Goal: Transaction & Acquisition: Register for event/course

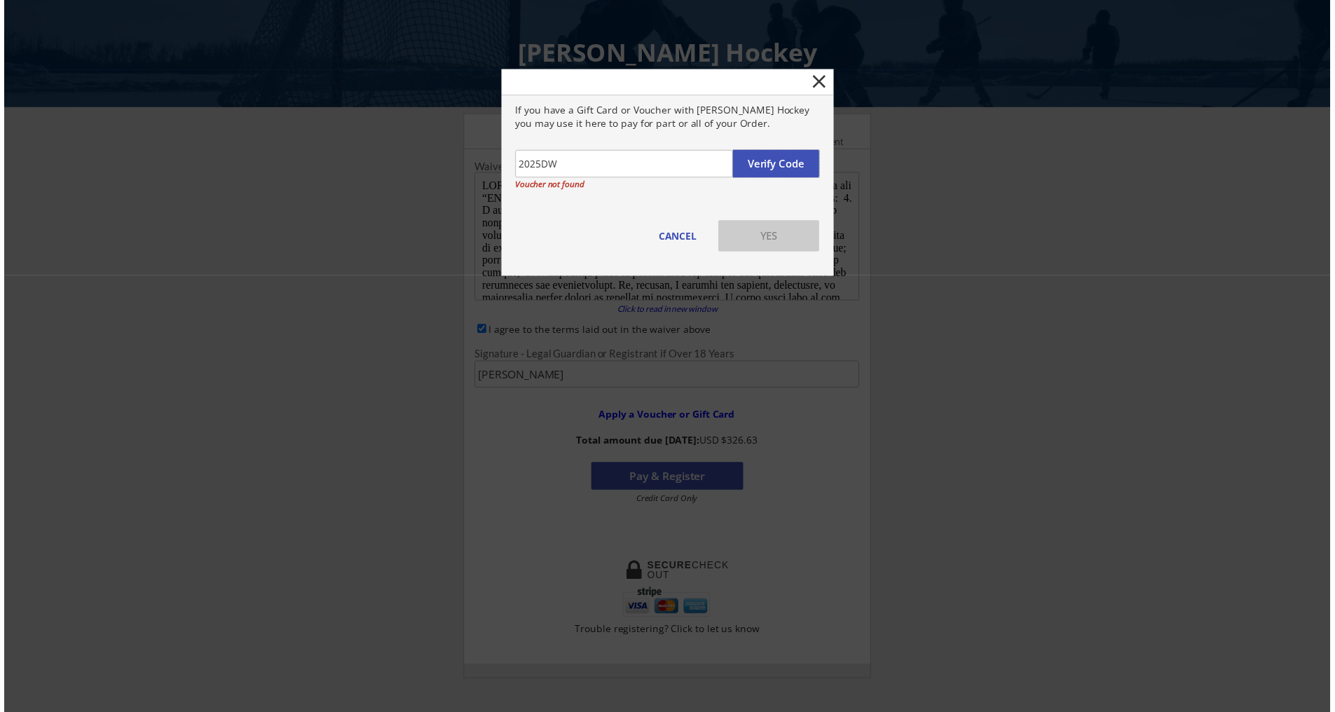
scroll to position [297, 0]
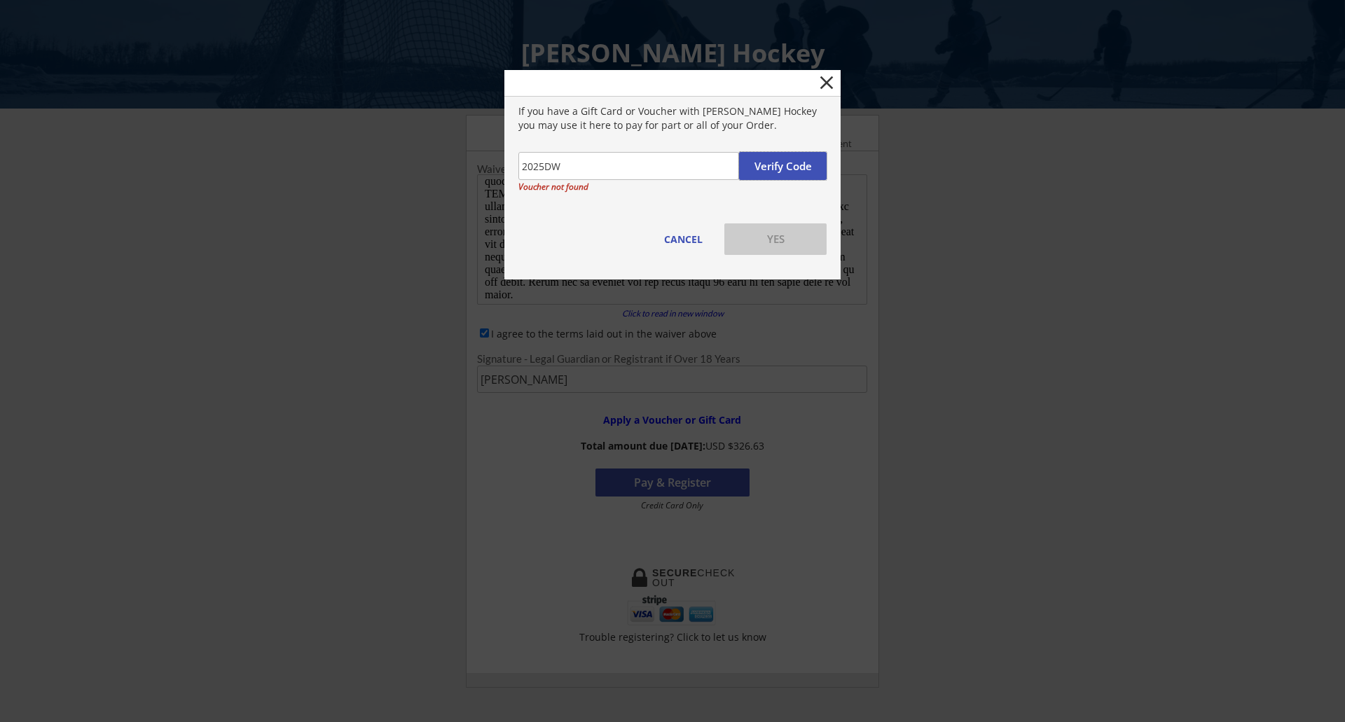
click at [776, 160] on button "Verify Code" at bounding box center [783, 166] width 88 height 28
click at [691, 171] on input "input" at bounding box center [628, 166] width 221 height 28
click at [687, 242] on button "CANCEL" at bounding box center [683, 239] width 50 height 32
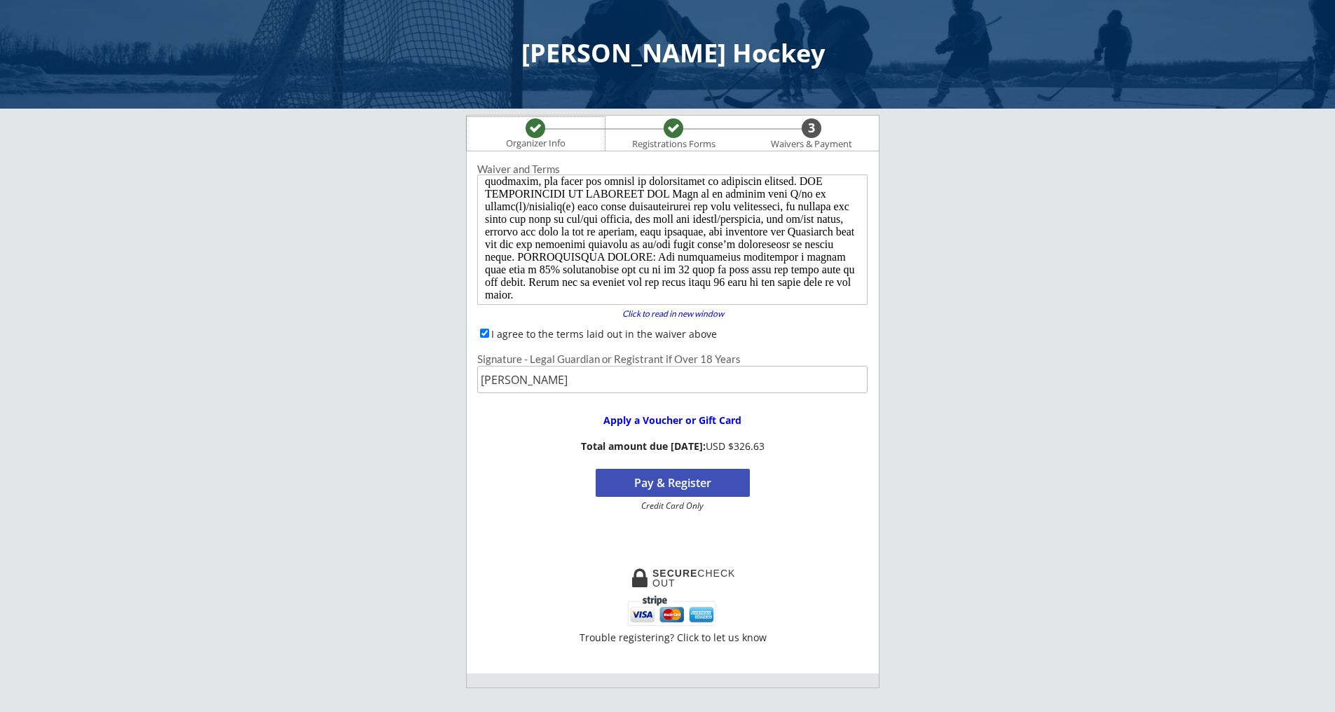
click at [528, 141] on div "Organizer Info" at bounding box center [535, 143] width 77 height 11
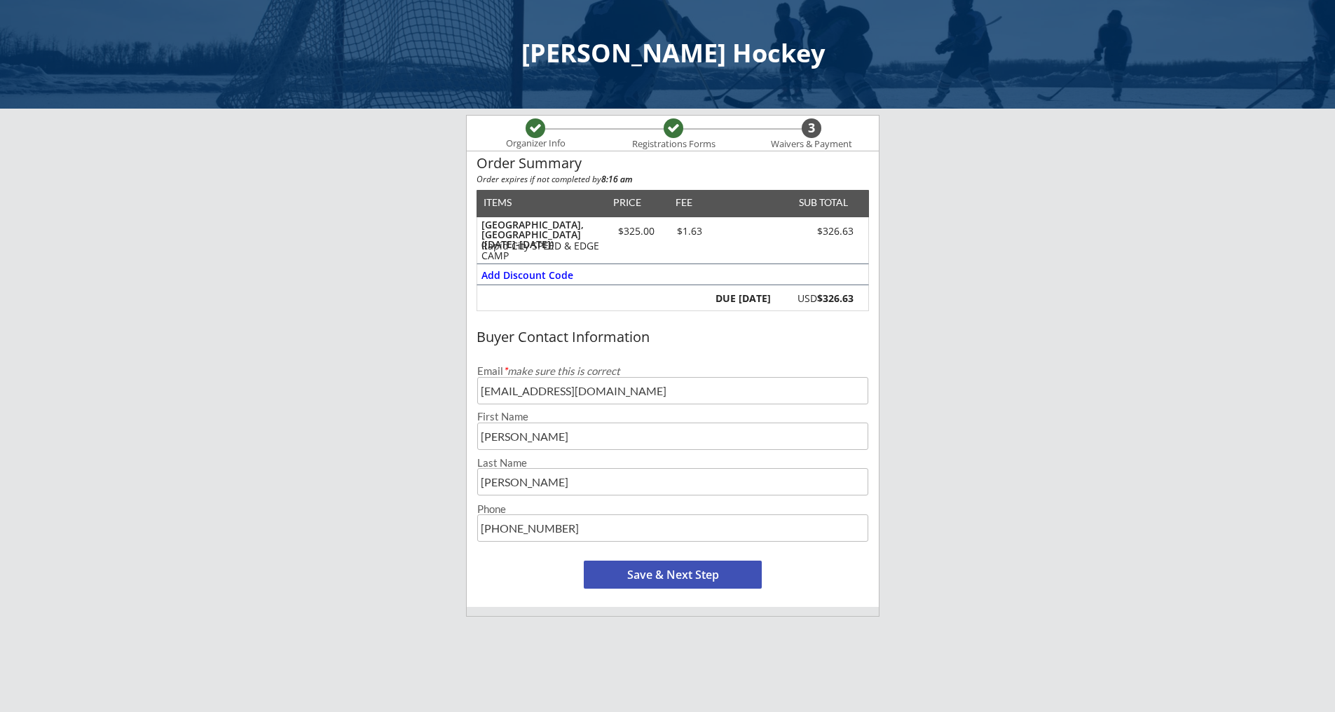
scroll to position [0, 0]
click at [508, 280] on div "Add Discount Code" at bounding box center [527, 275] width 93 height 10
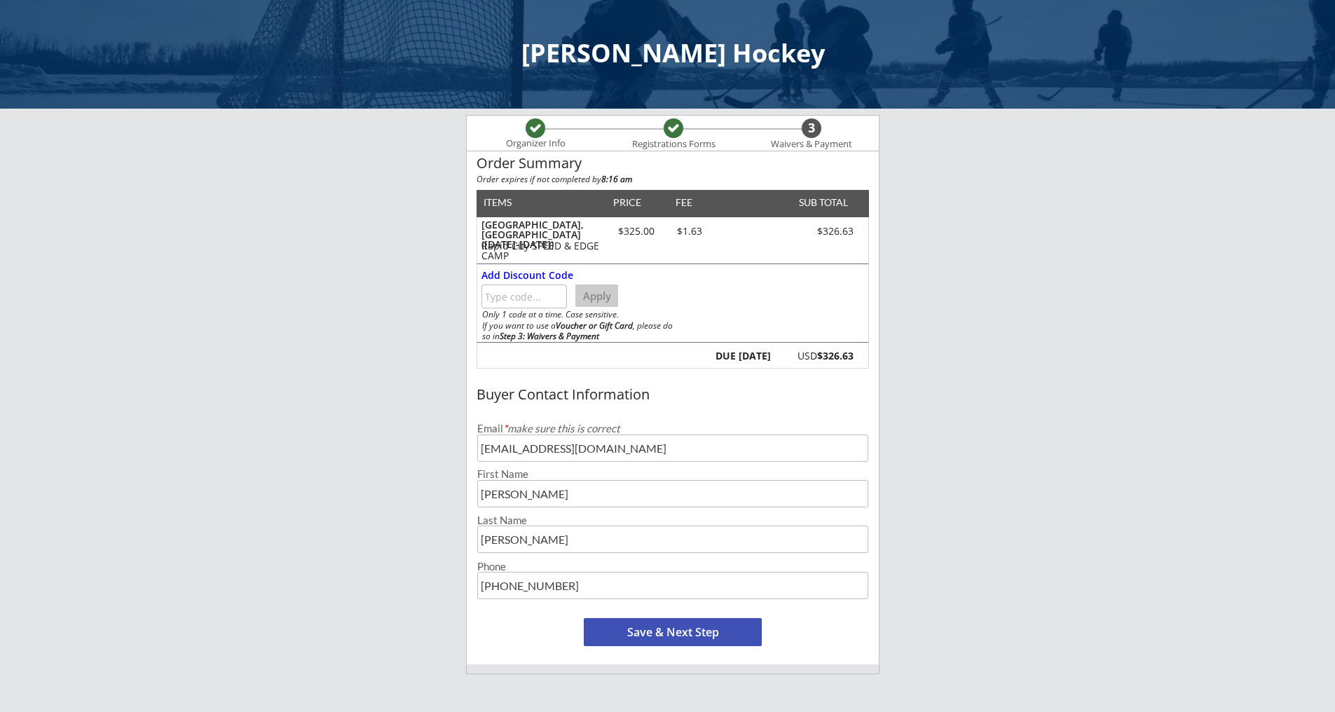
click at [507, 296] on input "input" at bounding box center [523, 296] width 85 height 24
type input "2025DW"
click at [601, 292] on button "Apply" at bounding box center [596, 295] width 43 height 22
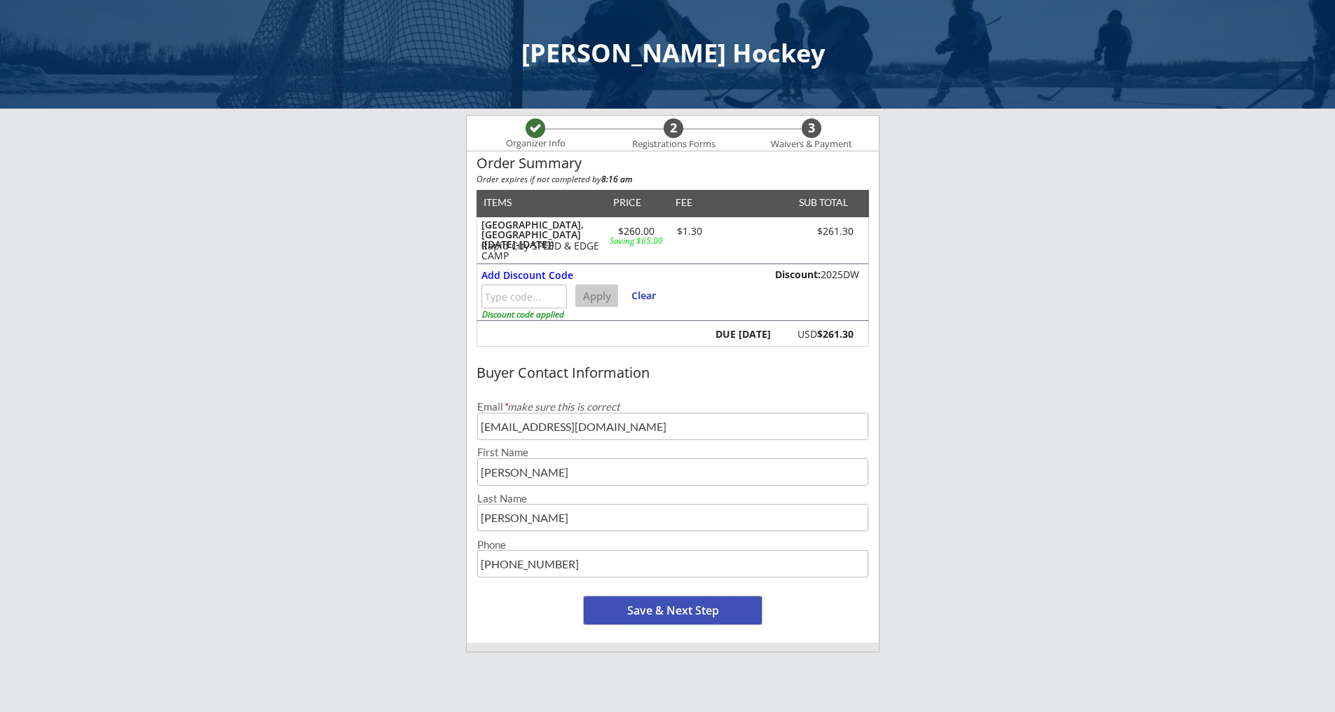
click at [671, 602] on button "Save & Next Step" at bounding box center [673, 610] width 178 height 28
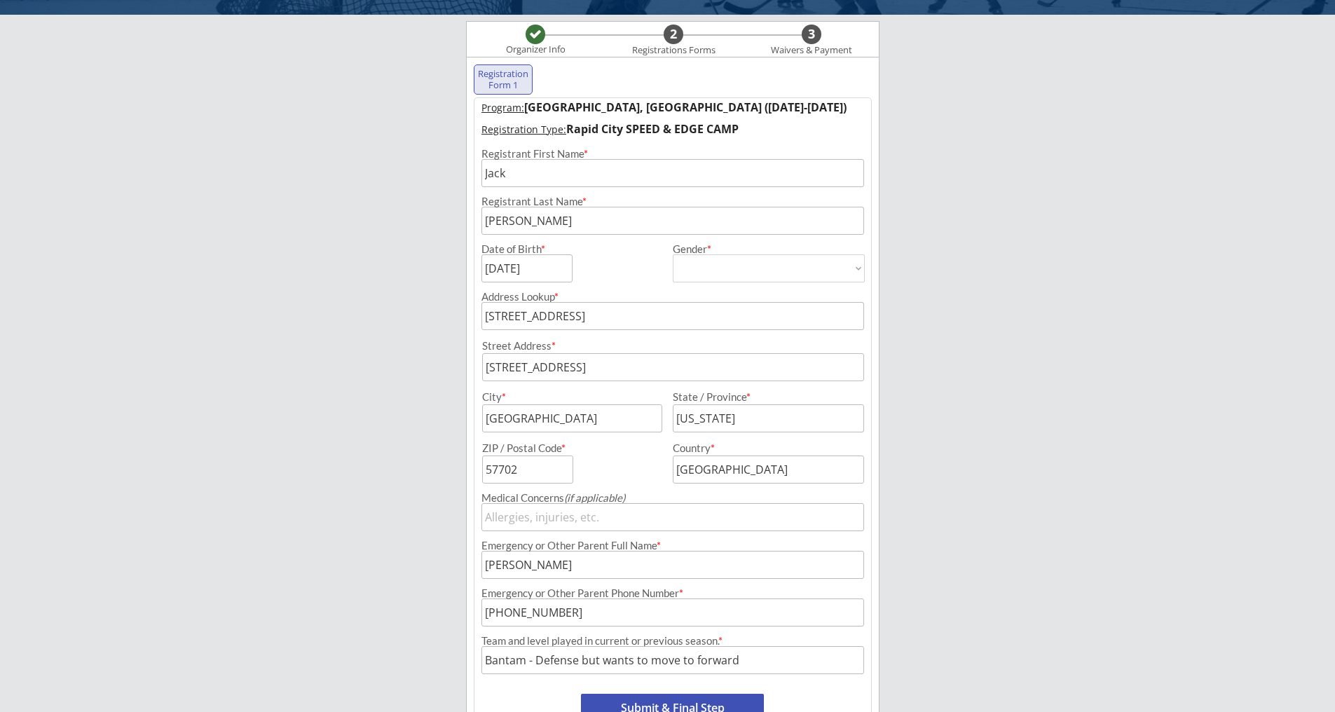
scroll to position [101, 0]
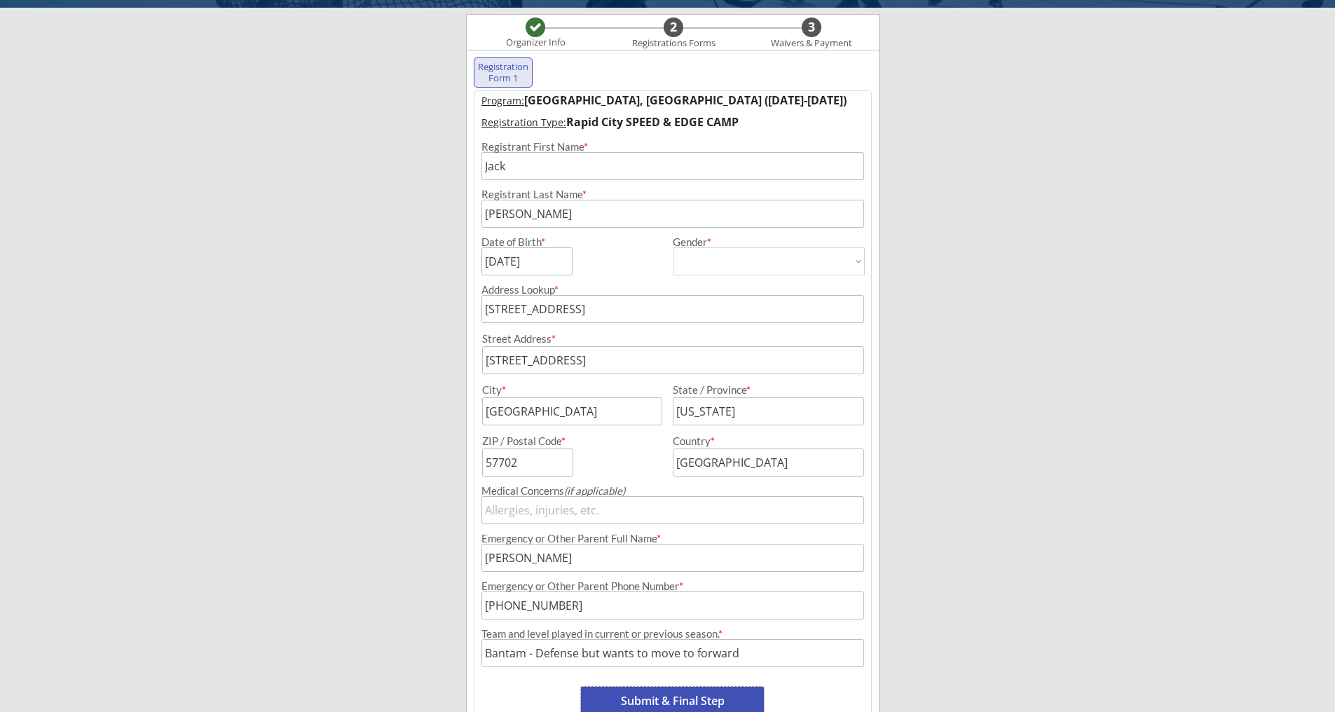
click at [654, 701] on button "Submit & Final Step" at bounding box center [672, 701] width 183 height 28
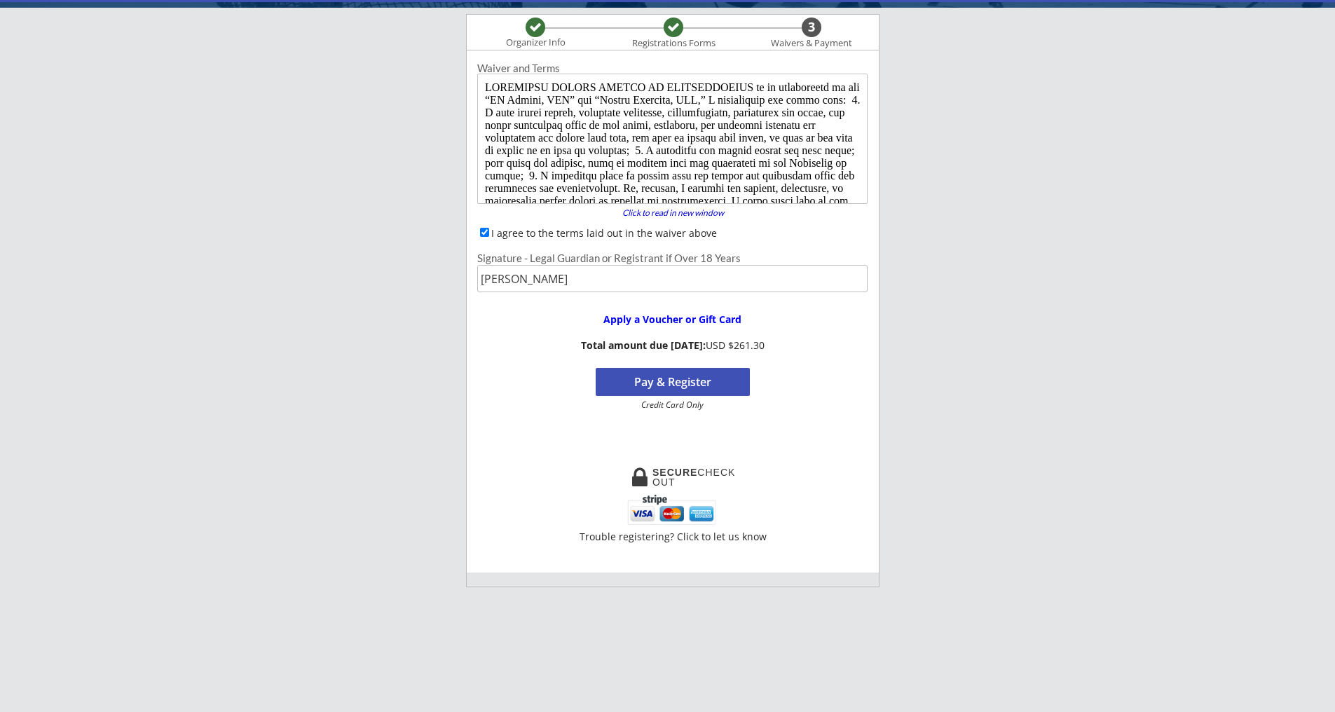
scroll to position [115, 0]
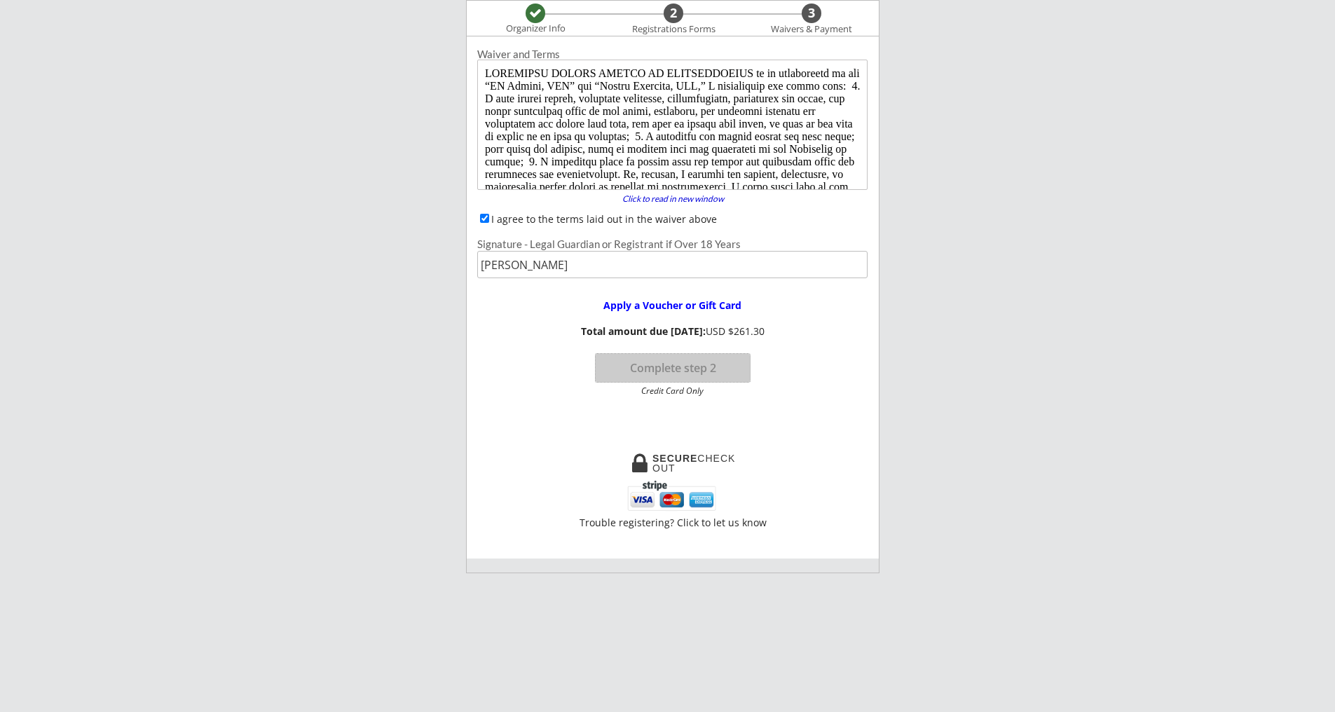
click at [660, 372] on button "Complete step 2" at bounding box center [672, 368] width 154 height 28
click at [675, 18] on div "2" at bounding box center [673, 13] width 20 height 15
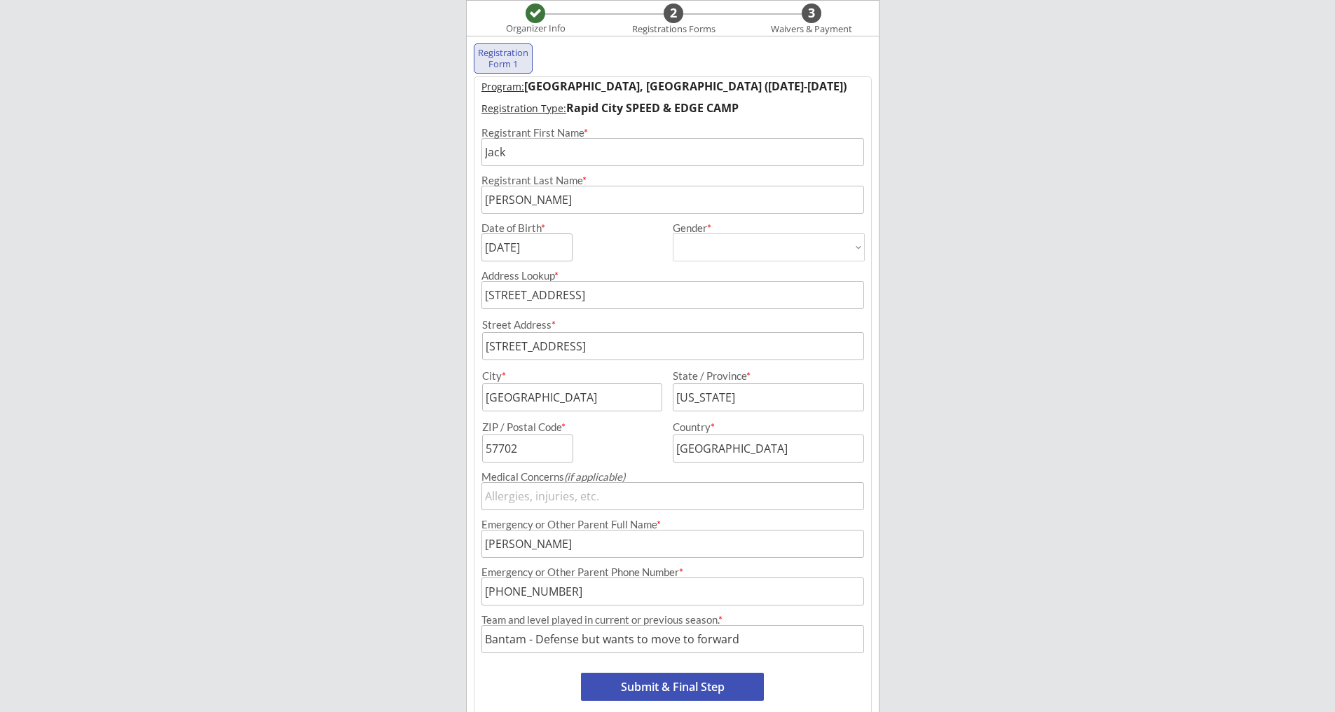
click at [677, 684] on button "Submit & Final Step" at bounding box center [672, 687] width 183 height 28
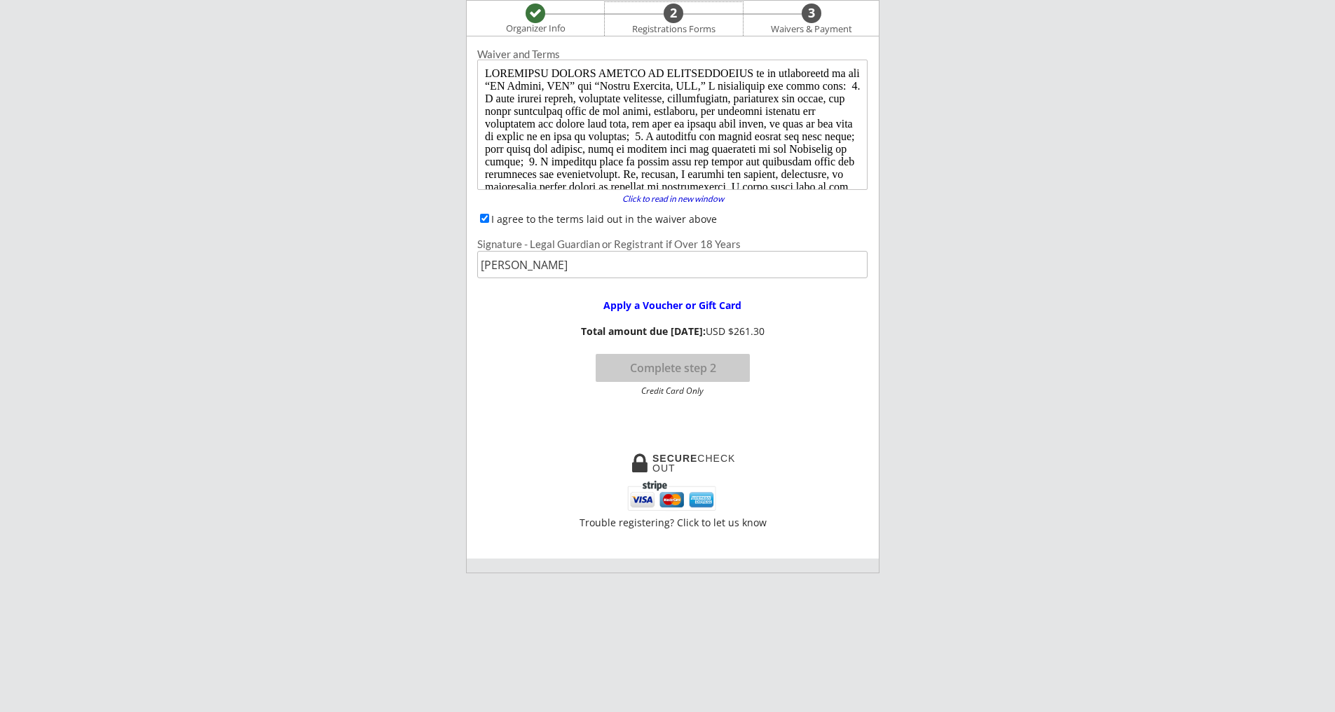
click at [678, 24] on div "Registrations Forms" at bounding box center [673, 29] width 97 height 11
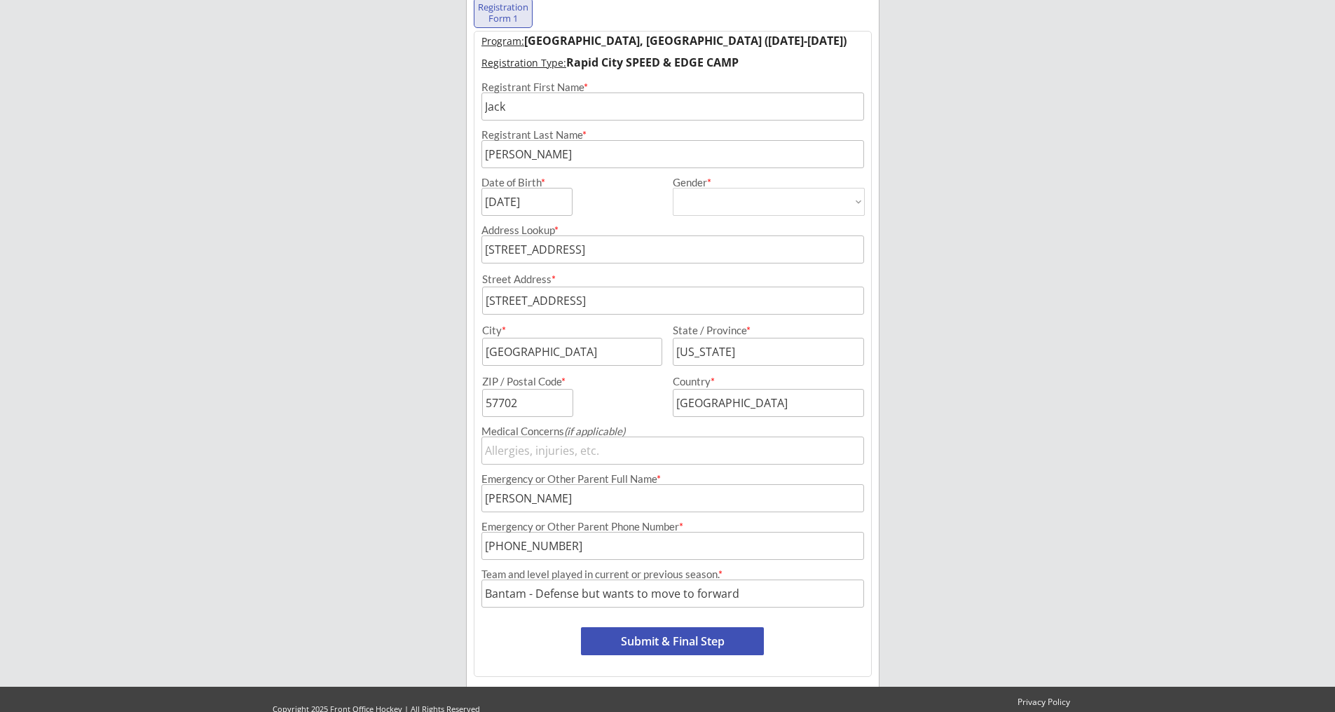
scroll to position [183, 0]
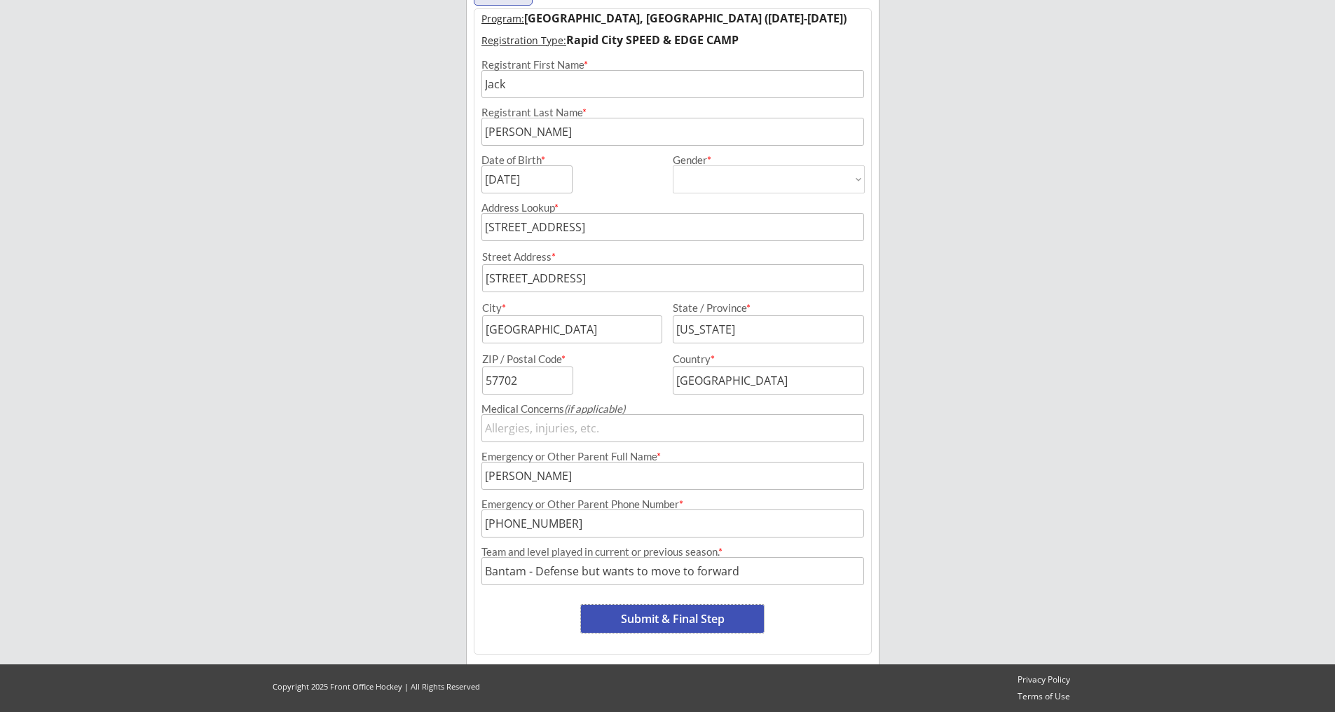
click at [634, 613] on button "Submit & Final Step" at bounding box center [672, 619] width 183 height 28
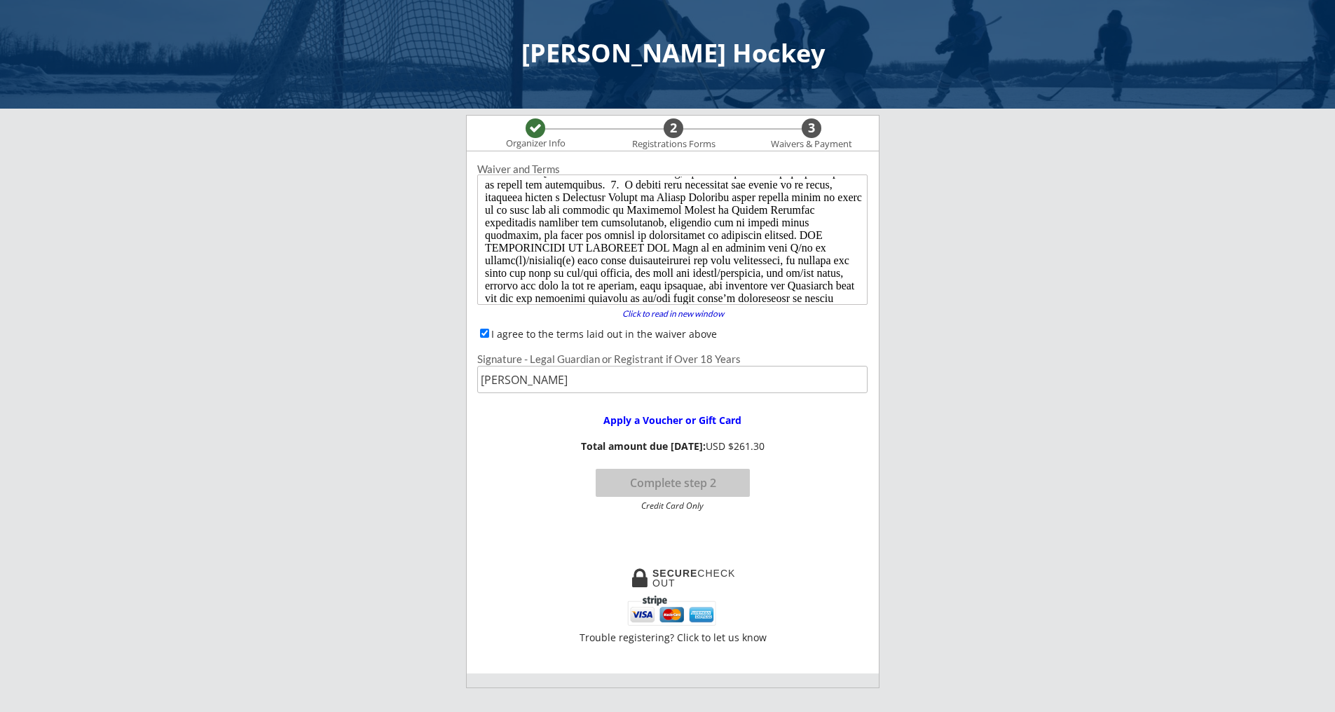
scroll to position [297, 0]
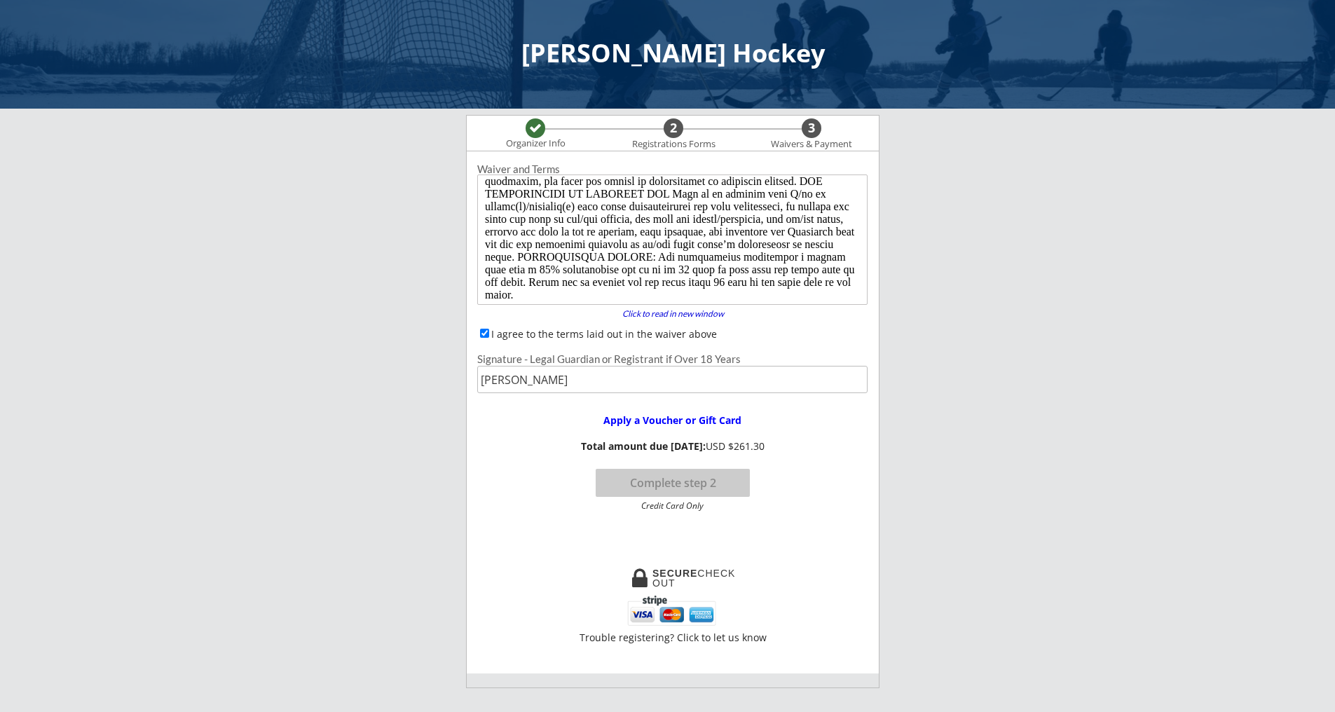
drag, startPoint x: 865, startPoint y: 206, endPoint x: 1340, endPoint y: 494, distance: 556.0
click at [689, 479] on button "Complete step 2" at bounding box center [672, 483] width 154 height 28
click at [689, 453] on div "Total amount due today: USD $261.30" at bounding box center [672, 447] width 193 height 12
click at [685, 315] on div "Click to read in new window" at bounding box center [672, 314] width 119 height 8
click at [539, 132] on div at bounding box center [535, 128] width 13 height 13
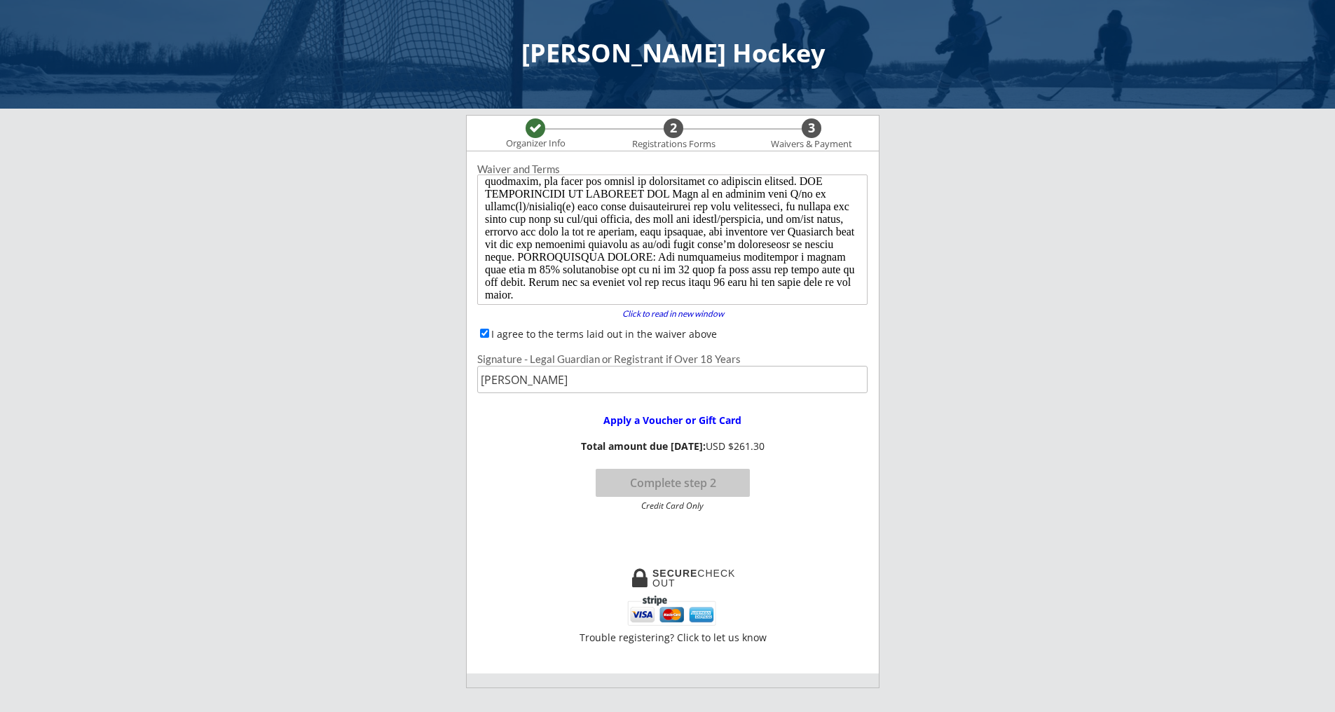
scroll to position [0, 0]
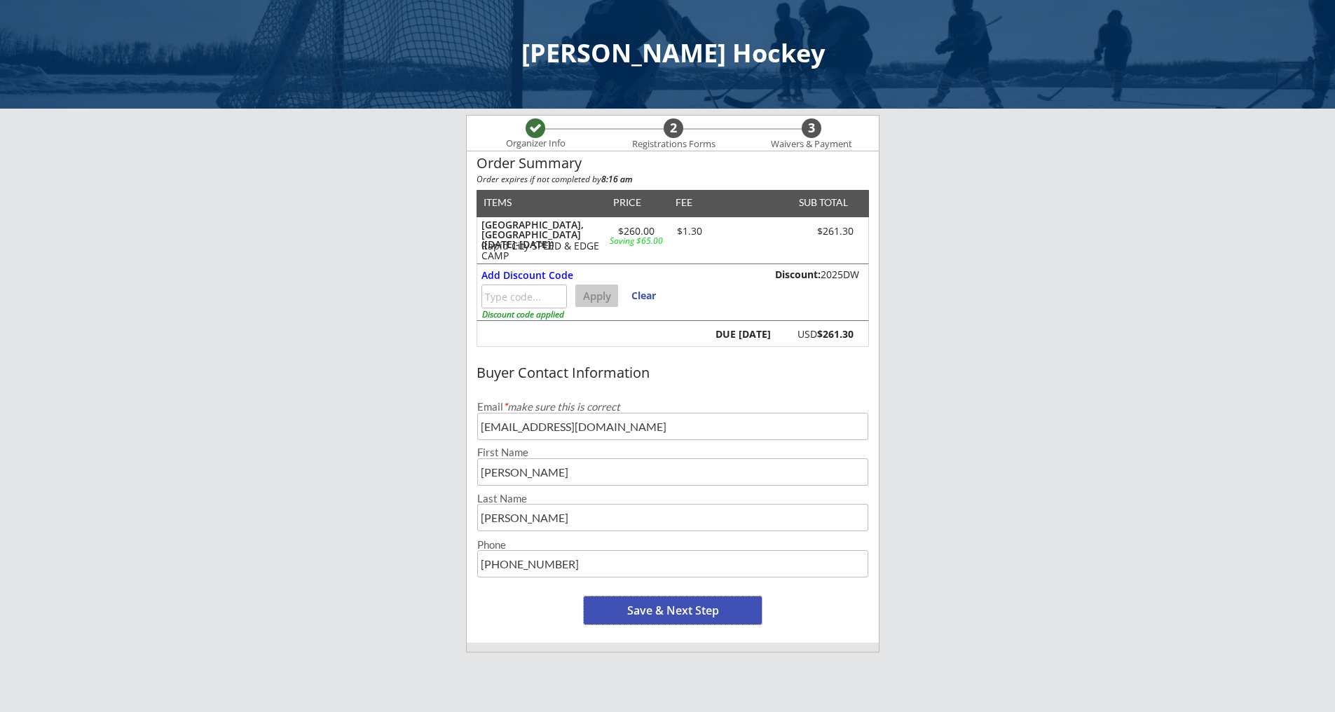
click at [674, 603] on button "Save & Next Step" at bounding box center [673, 610] width 178 height 28
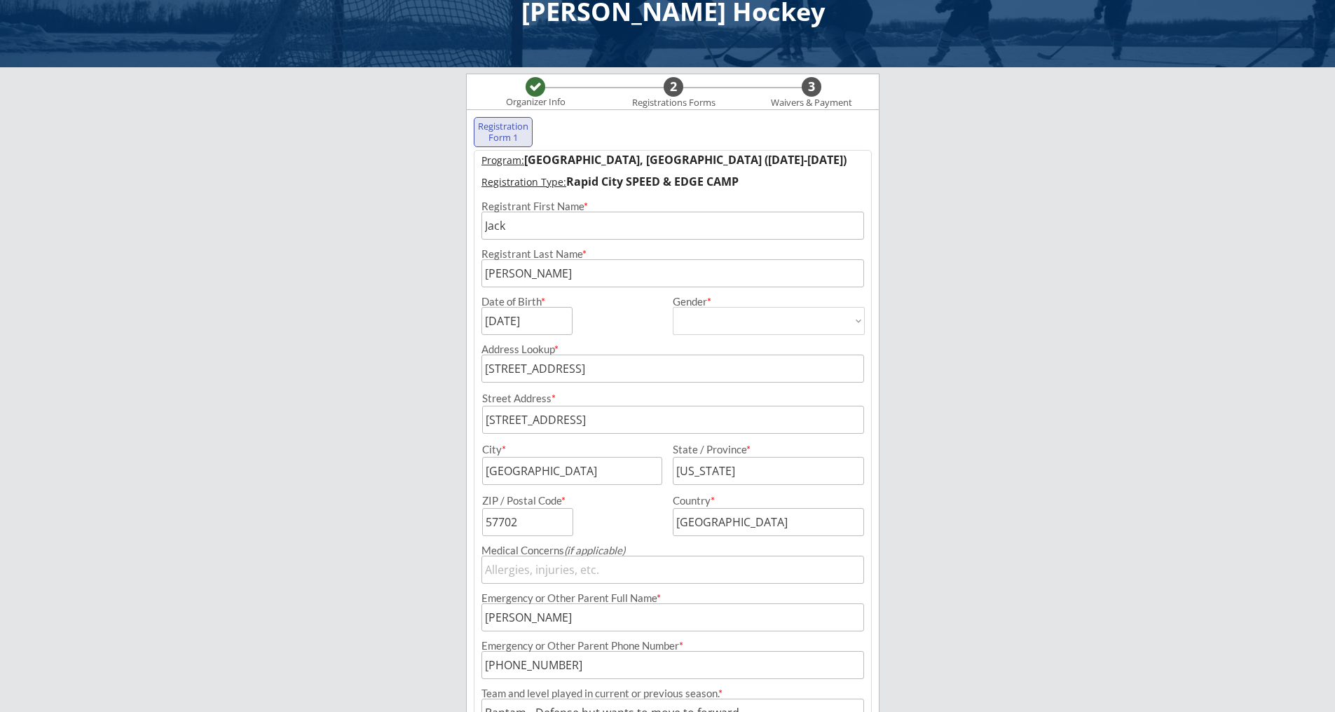
scroll to position [101, 0]
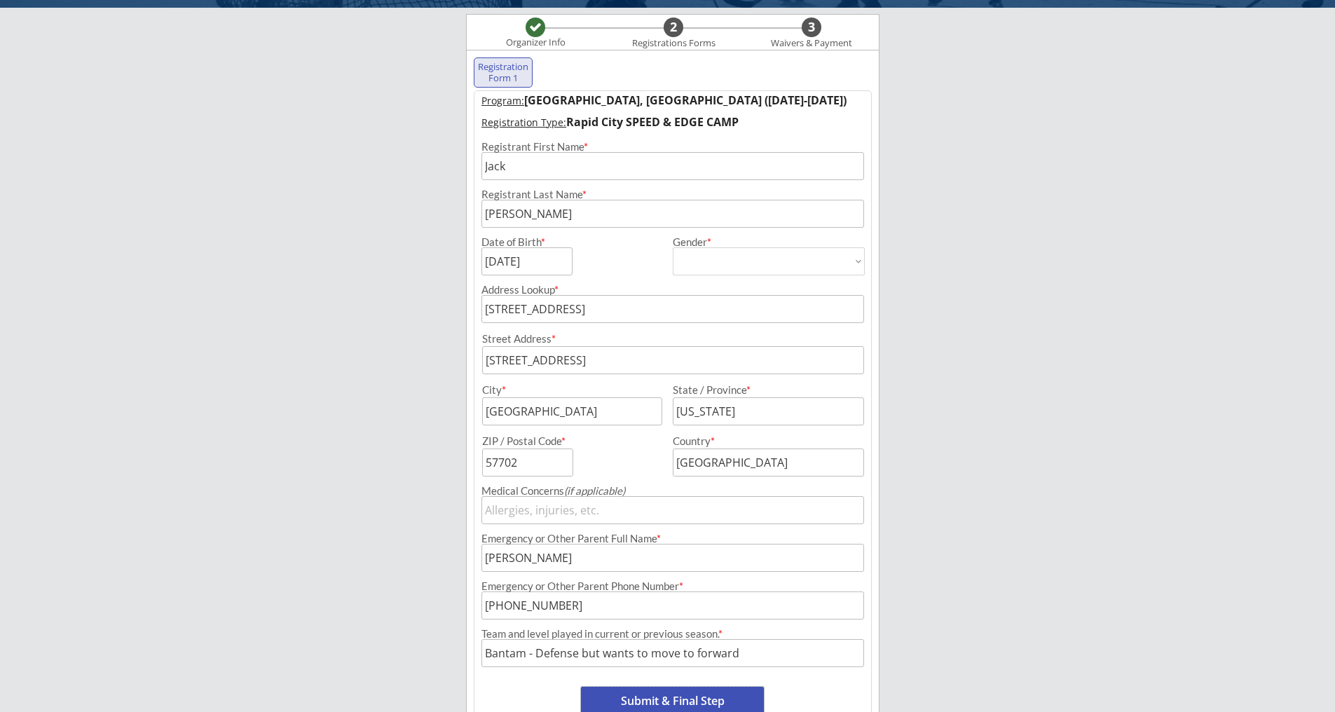
click at [648, 699] on button "Submit & Final Step" at bounding box center [672, 701] width 183 height 28
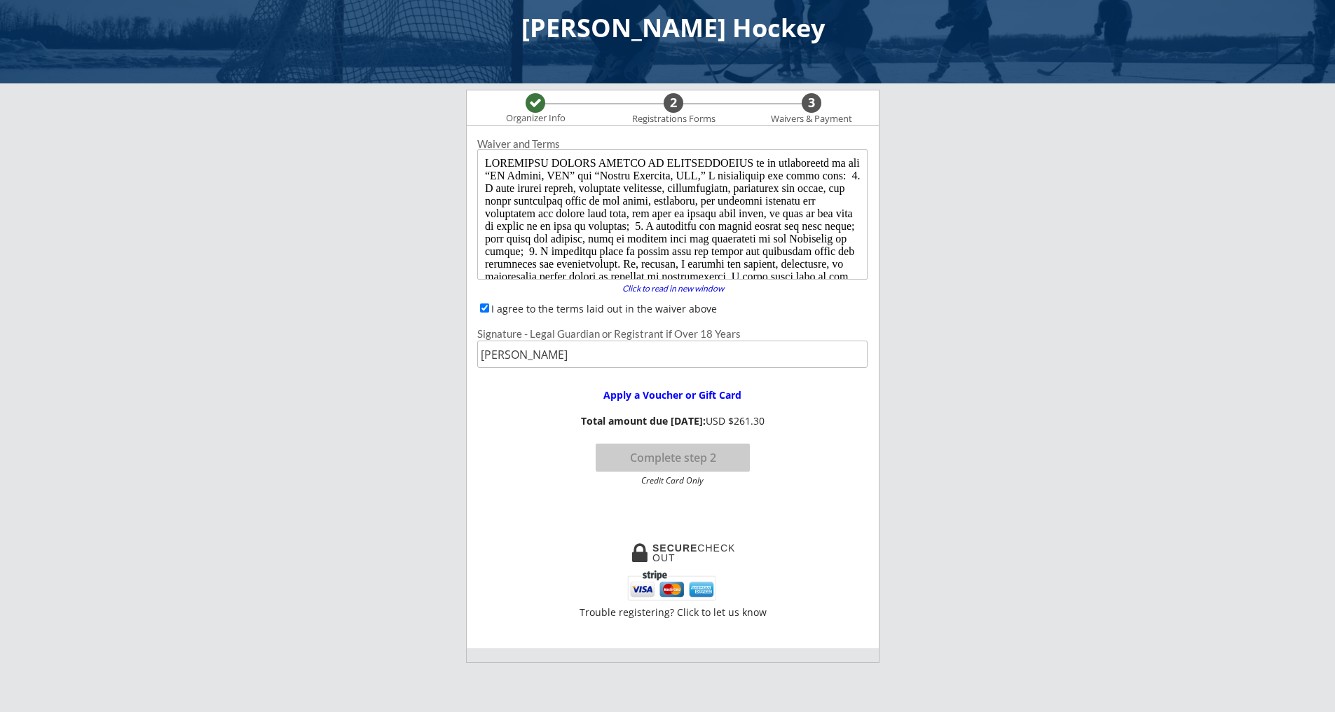
scroll to position [0, 0]
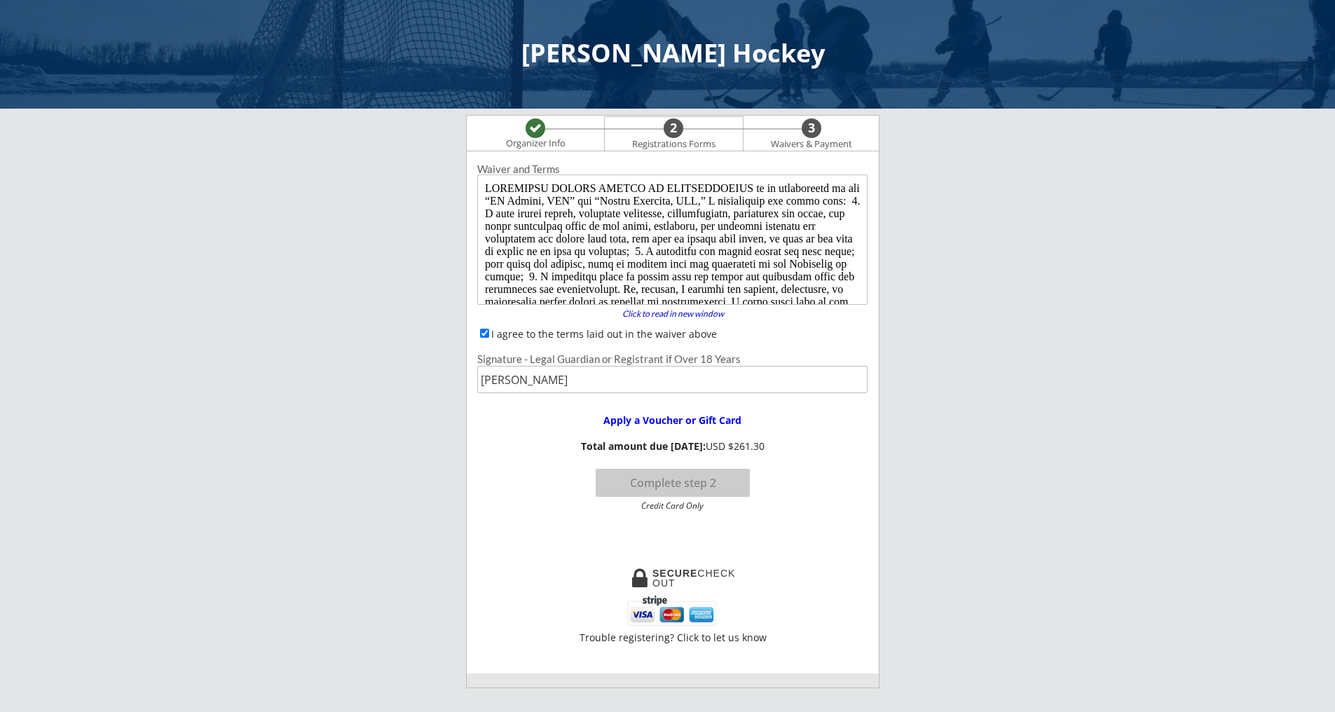
click at [676, 139] on div "Registrations Forms" at bounding box center [673, 144] width 97 height 11
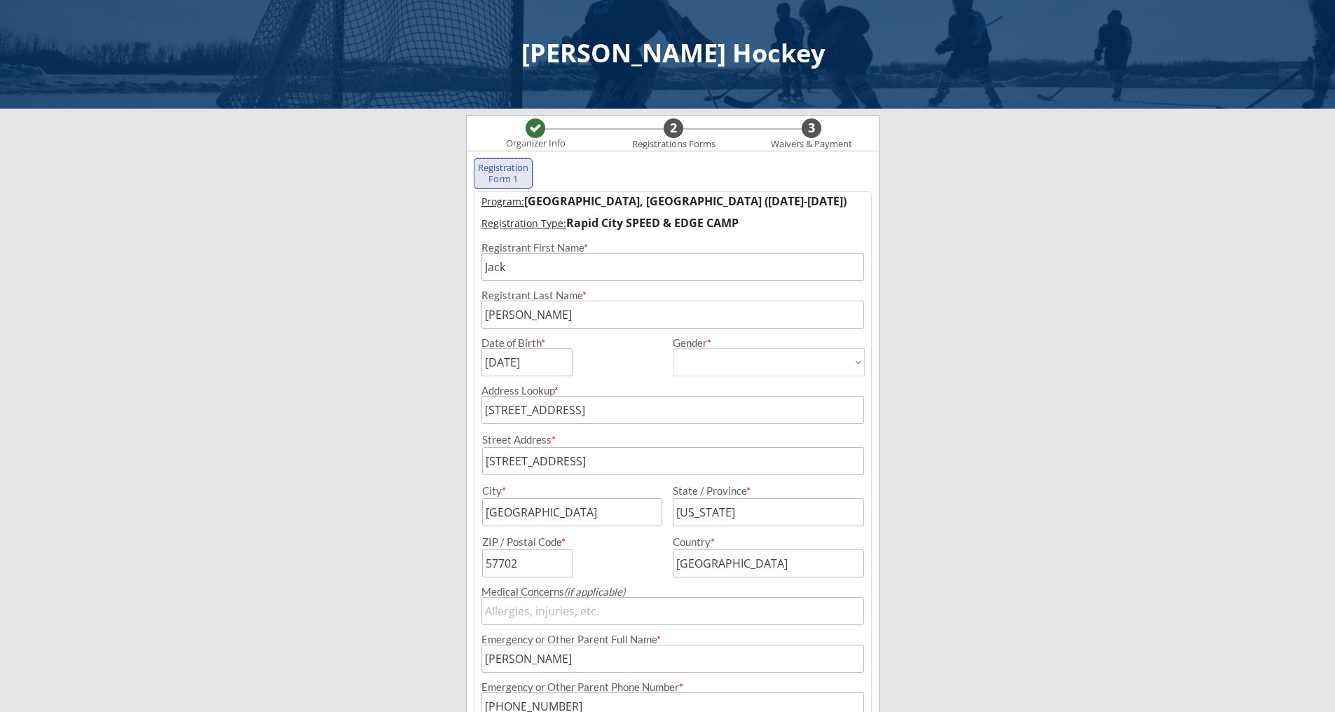
click at [506, 169] on div "Registration Form 1" at bounding box center [503, 174] width 52 height 22
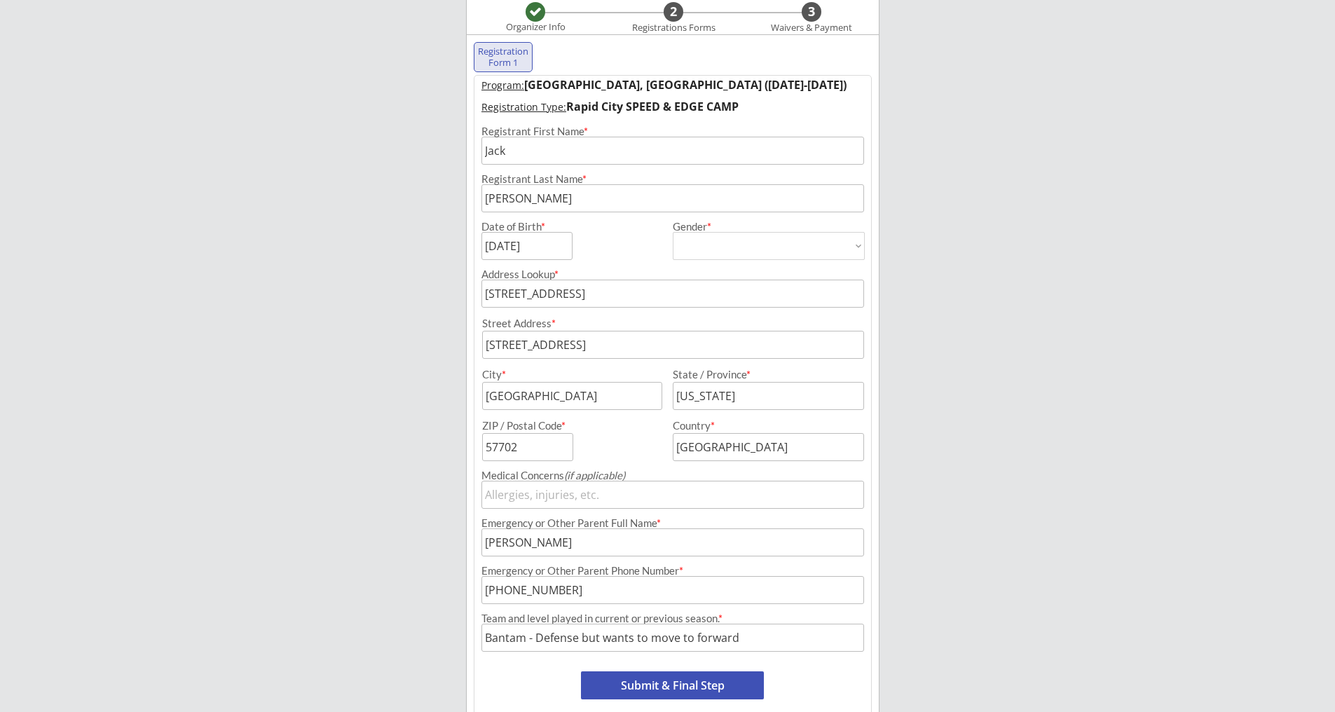
scroll to position [183, 0]
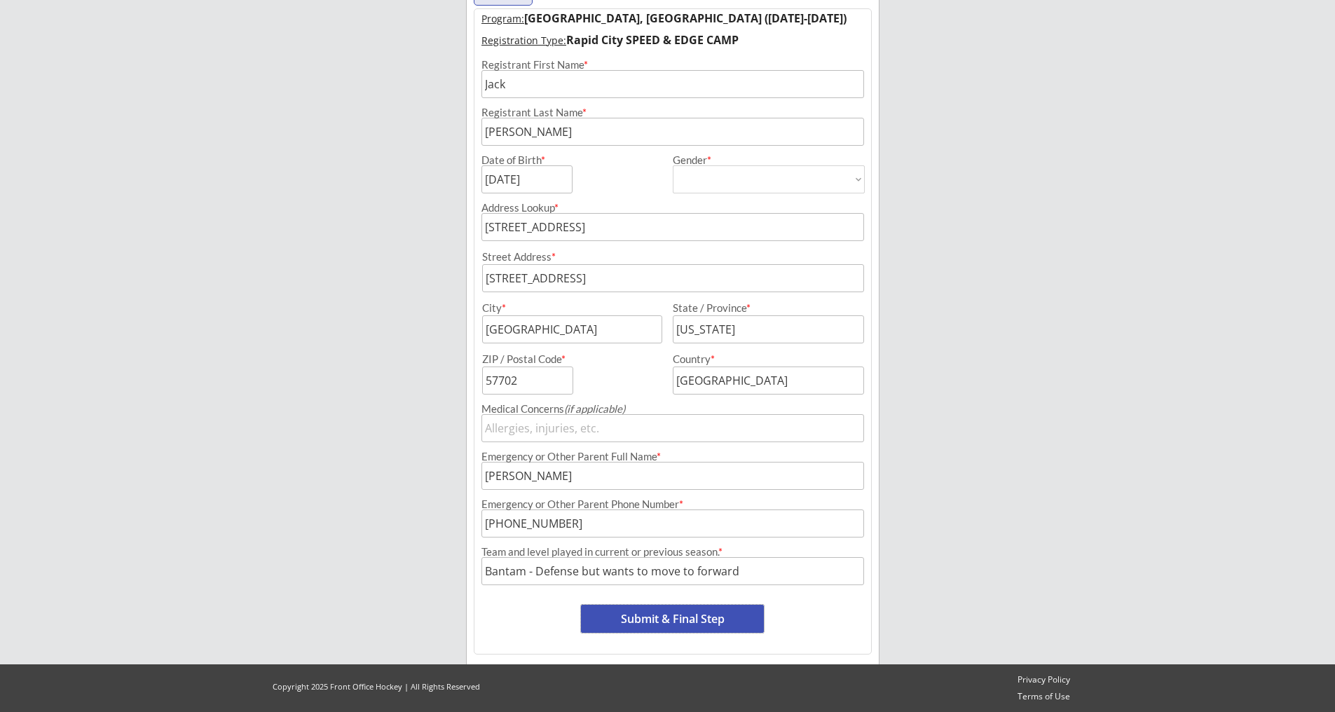
click at [658, 618] on button "Submit & Final Step" at bounding box center [672, 619] width 183 height 28
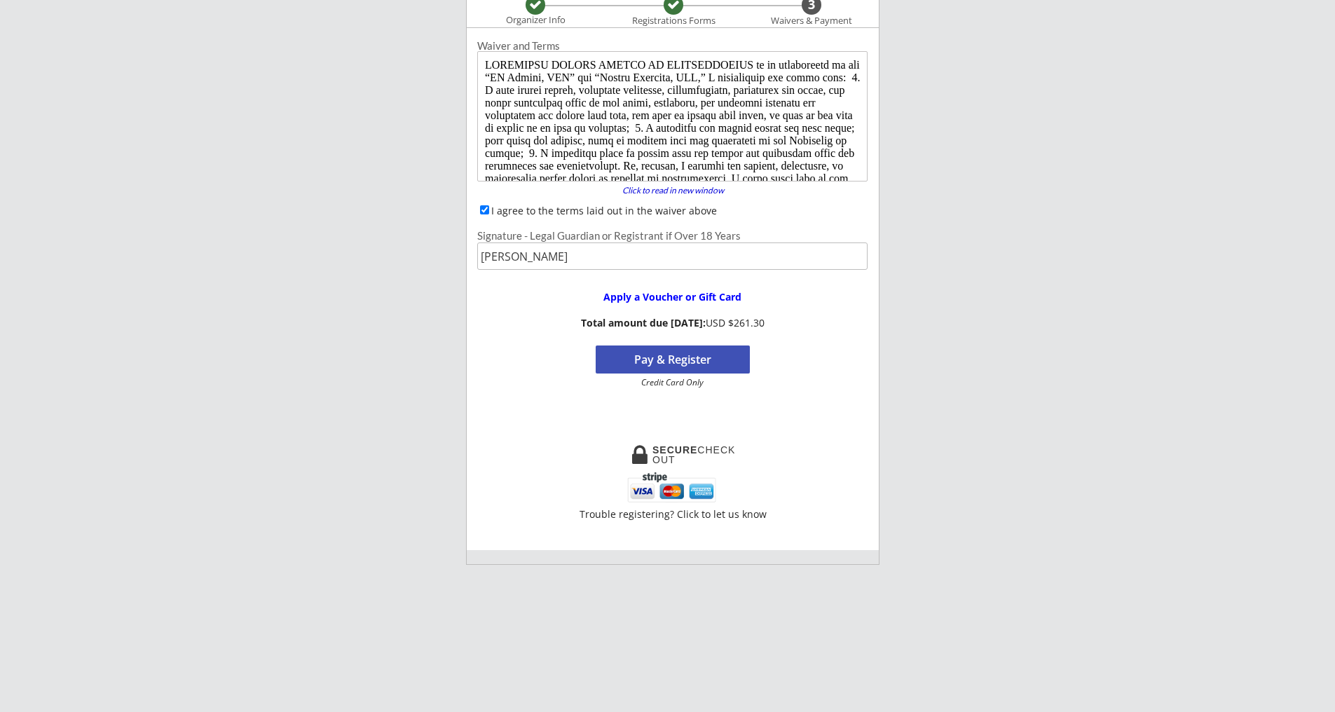
scroll to position [115, 0]
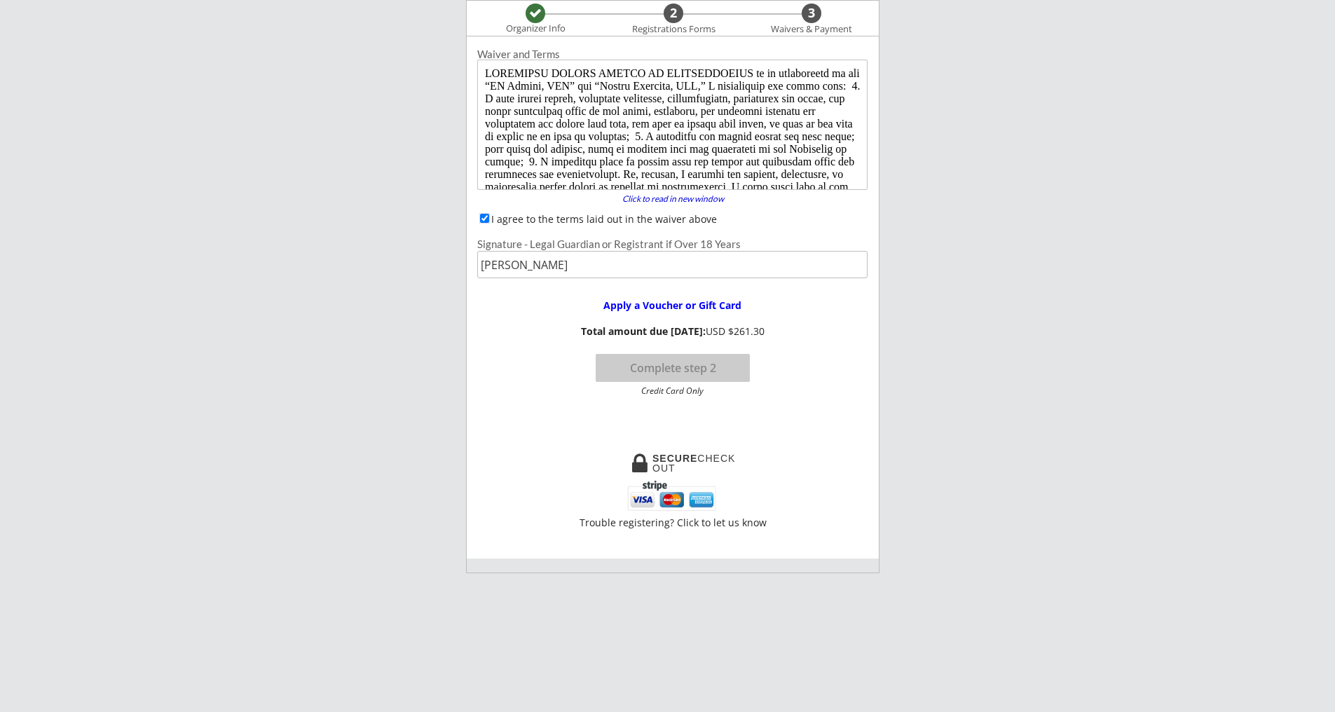
click at [485, 214] on input "I agree to the terms laid out in the waiver above" at bounding box center [484, 218] width 9 height 9
click at [482, 221] on input "I agree to the terms laid out in the waiver above" at bounding box center [484, 218] width 9 height 9
checkbox input "true"
click at [637, 362] on button "Complete step 2" at bounding box center [672, 368] width 154 height 28
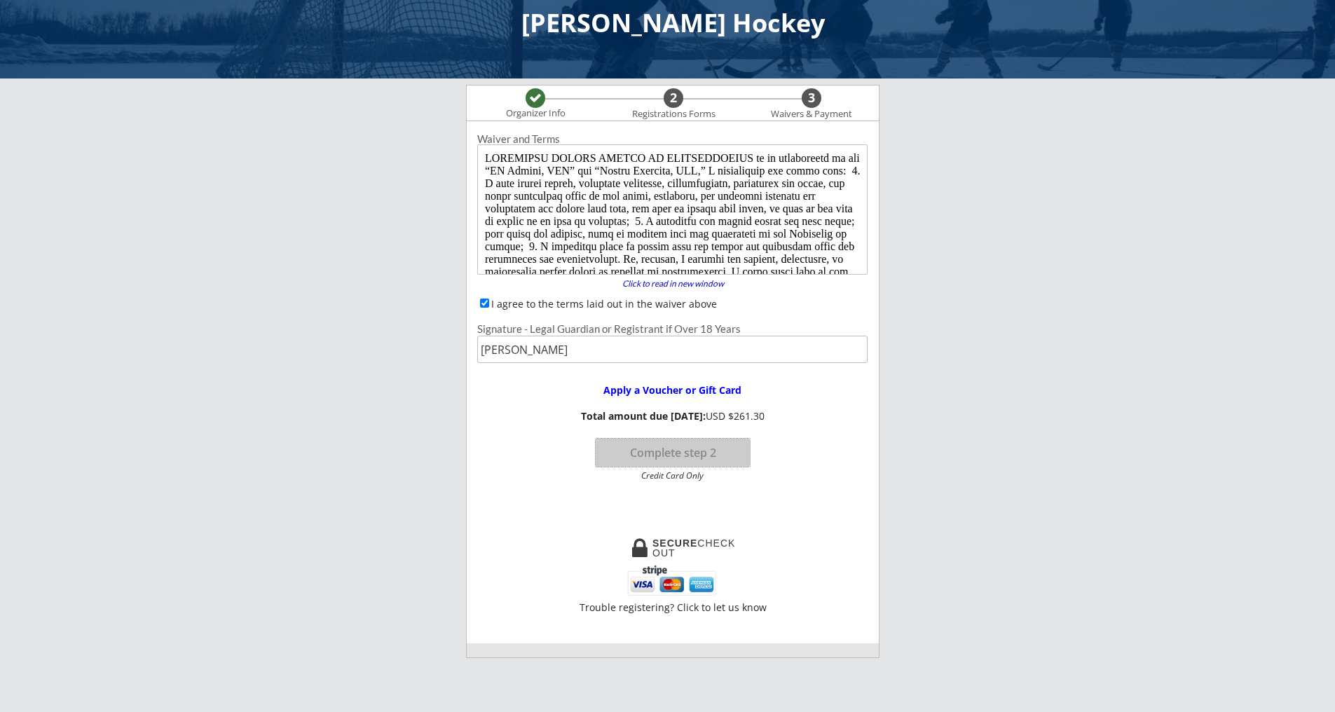
scroll to position [0, 0]
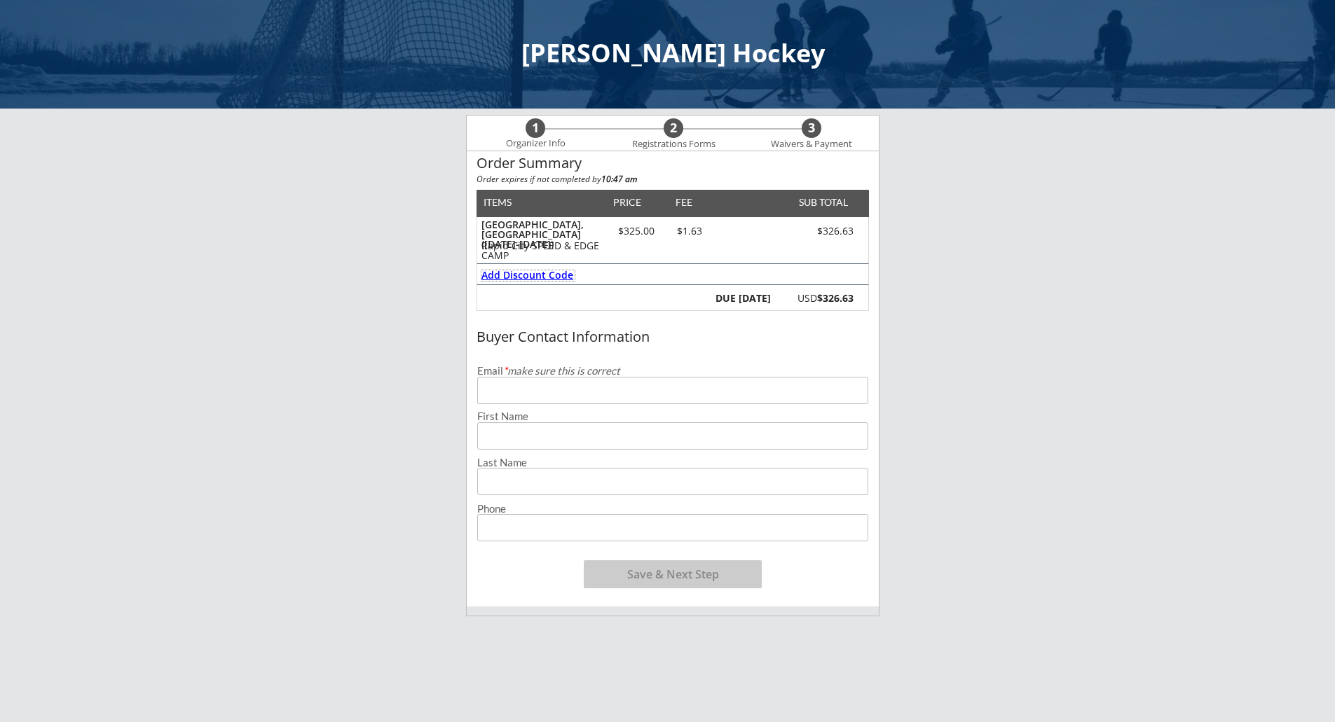
click at [536, 277] on div "Add Discount Code" at bounding box center [527, 275] width 93 height 10
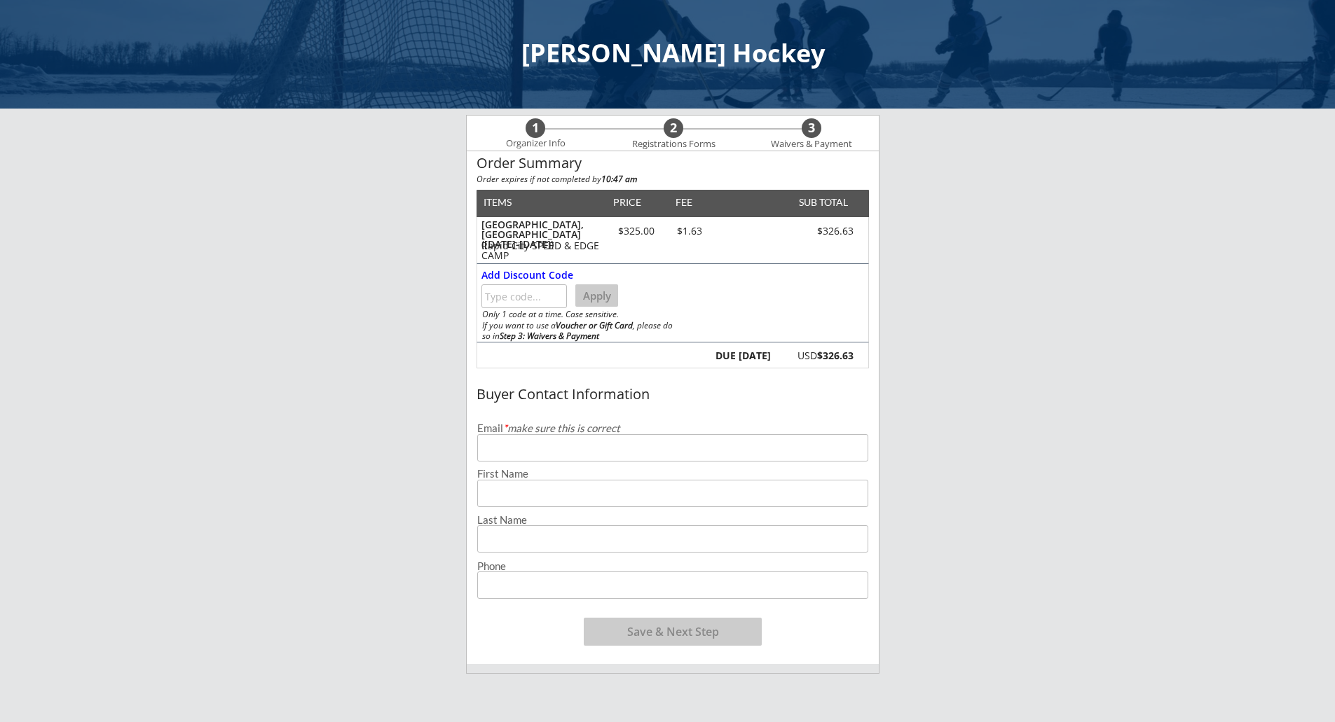
click at [509, 298] on input "input" at bounding box center [523, 296] width 85 height 24
type input "2025DW"
click at [600, 294] on button "Apply" at bounding box center [596, 295] width 43 height 22
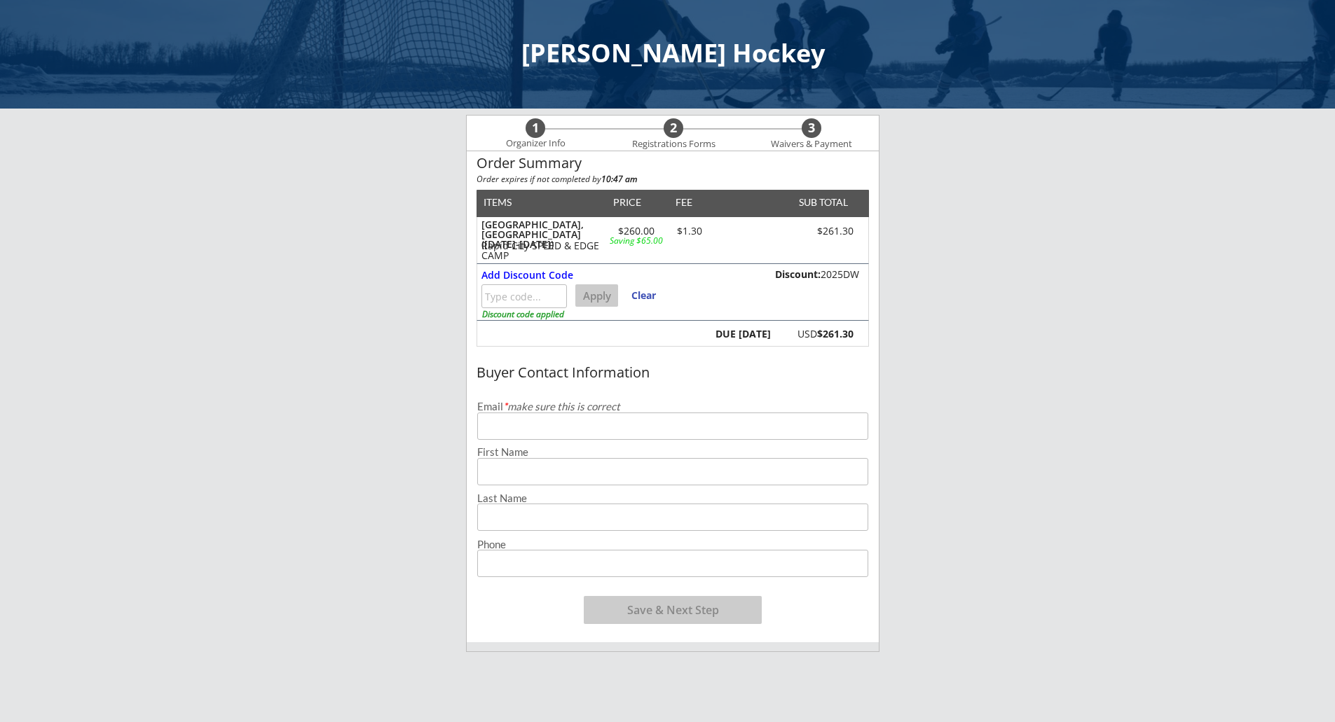
click at [573, 431] on input "email" at bounding box center [672, 426] width 391 height 27
type input "[EMAIL_ADDRESS][DOMAIN_NAME]"
type input "[PERSON_NAME]"
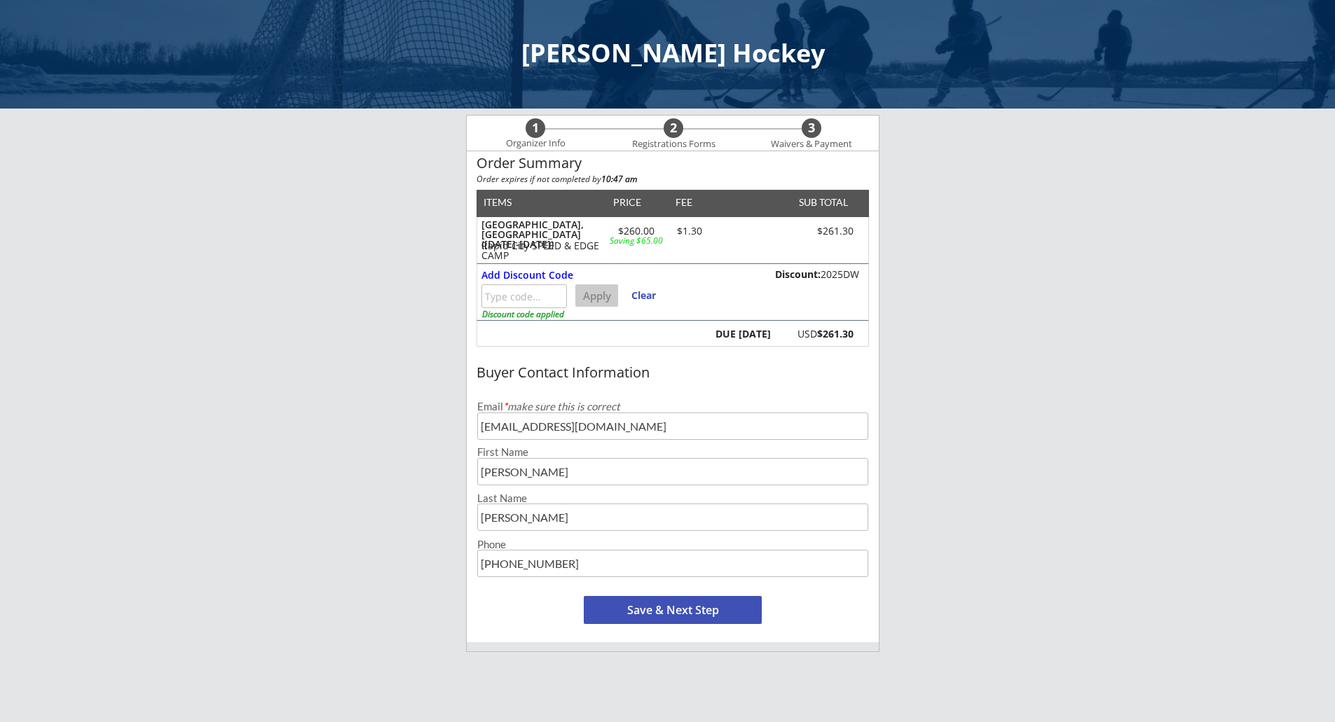
type input "[PHONE_NUMBER]"
click at [680, 606] on button "Save & Next Step" at bounding box center [673, 610] width 178 height 28
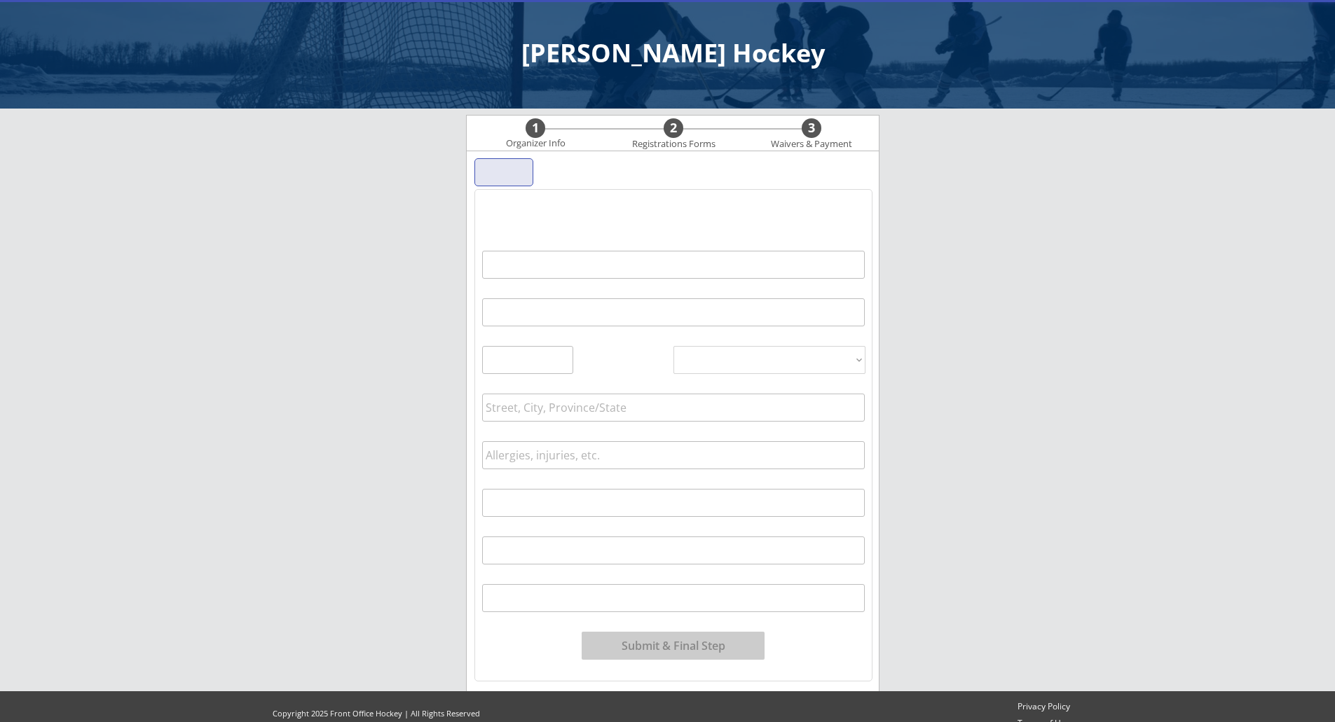
scroll to position [19, 0]
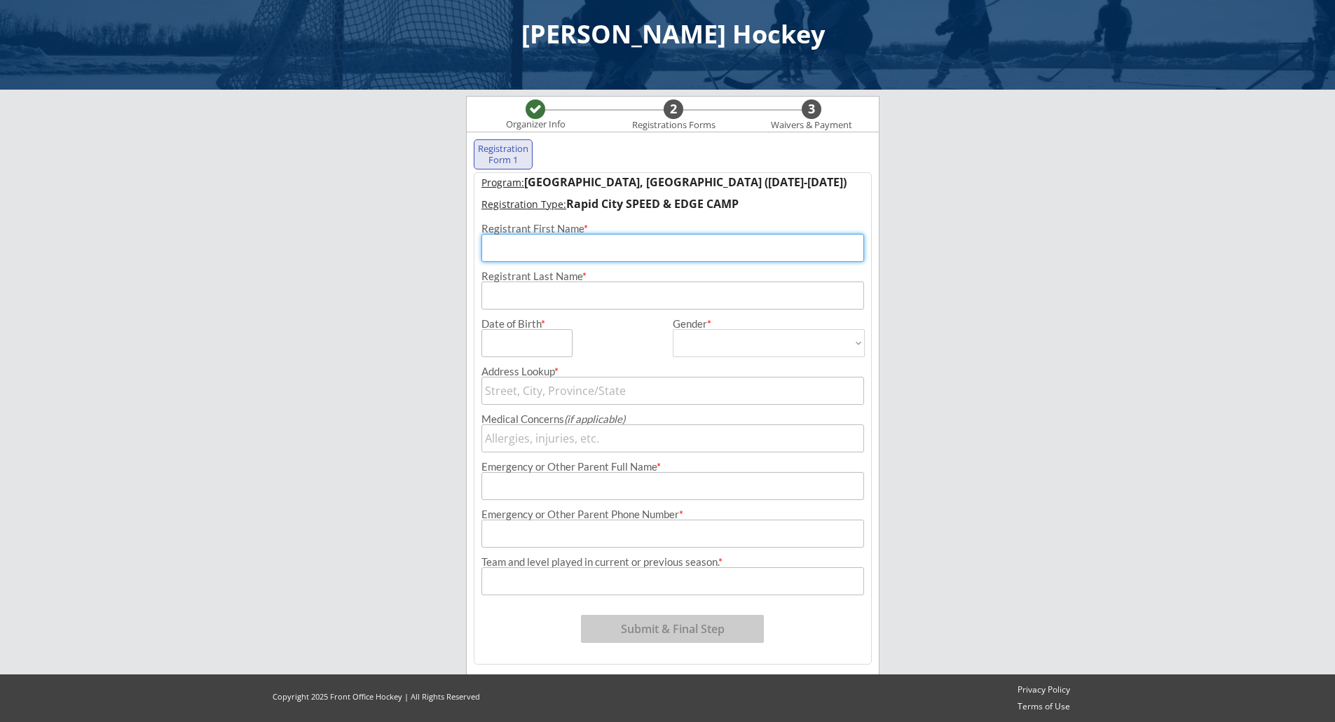
click at [621, 242] on input "input" at bounding box center [672, 248] width 383 height 28
type input "Jack"
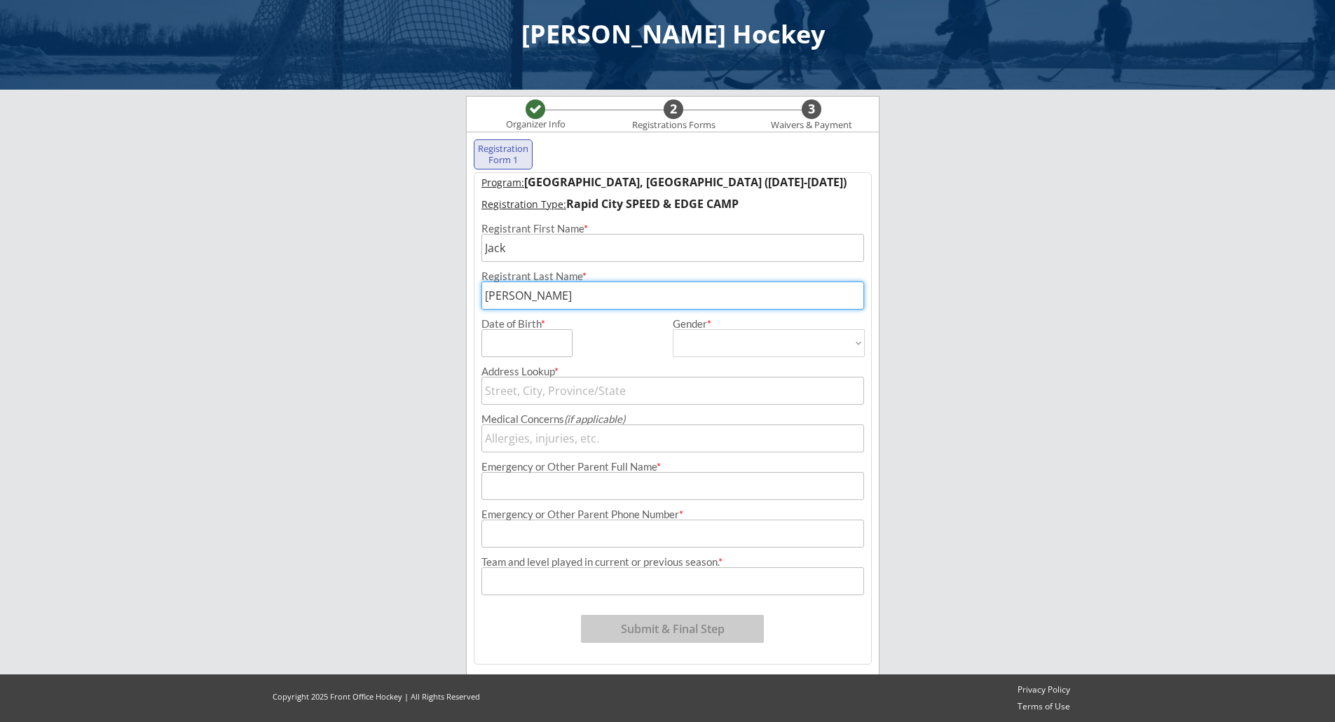
type input "[PERSON_NAME]"
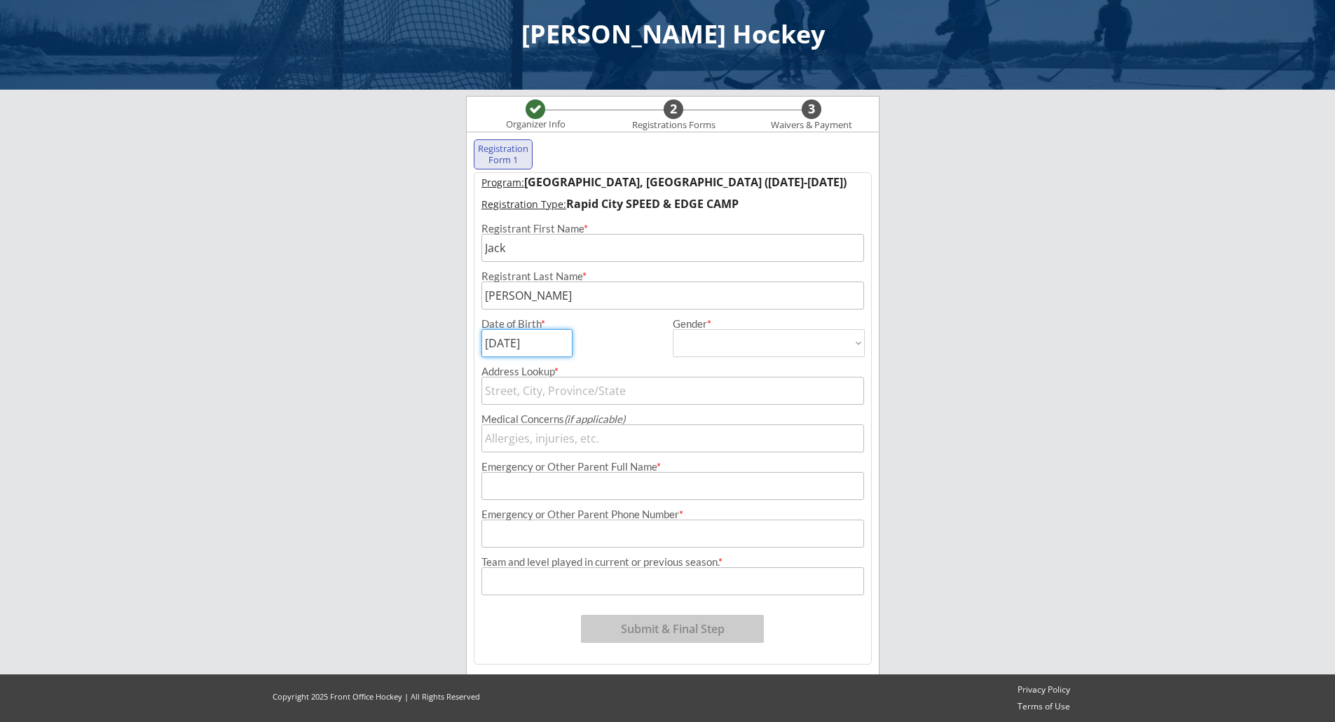
type input "[DATE]"
click at [790, 338] on select "[DEMOGRAPHIC_DATA] [DEMOGRAPHIC_DATA]" at bounding box center [769, 343] width 192 height 28
select select ""[DEMOGRAPHIC_DATA]""
click at [673, 329] on select "[DEMOGRAPHIC_DATA] [DEMOGRAPHIC_DATA]" at bounding box center [769, 343] width 192 height 28
type input "[DEMOGRAPHIC_DATA]"
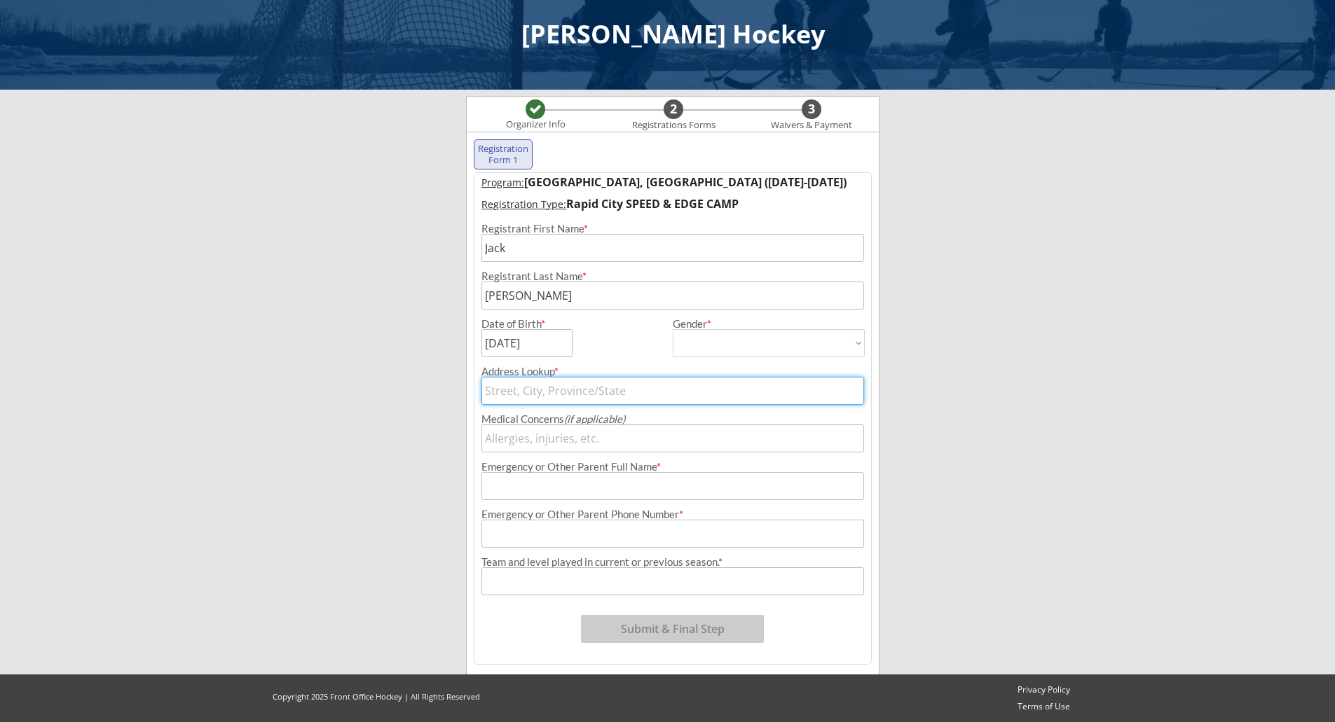
click at [683, 394] on input "text" at bounding box center [672, 391] width 383 height 28
type input "220"
type input "[STREET_ADDRESS]"
type input "2209"
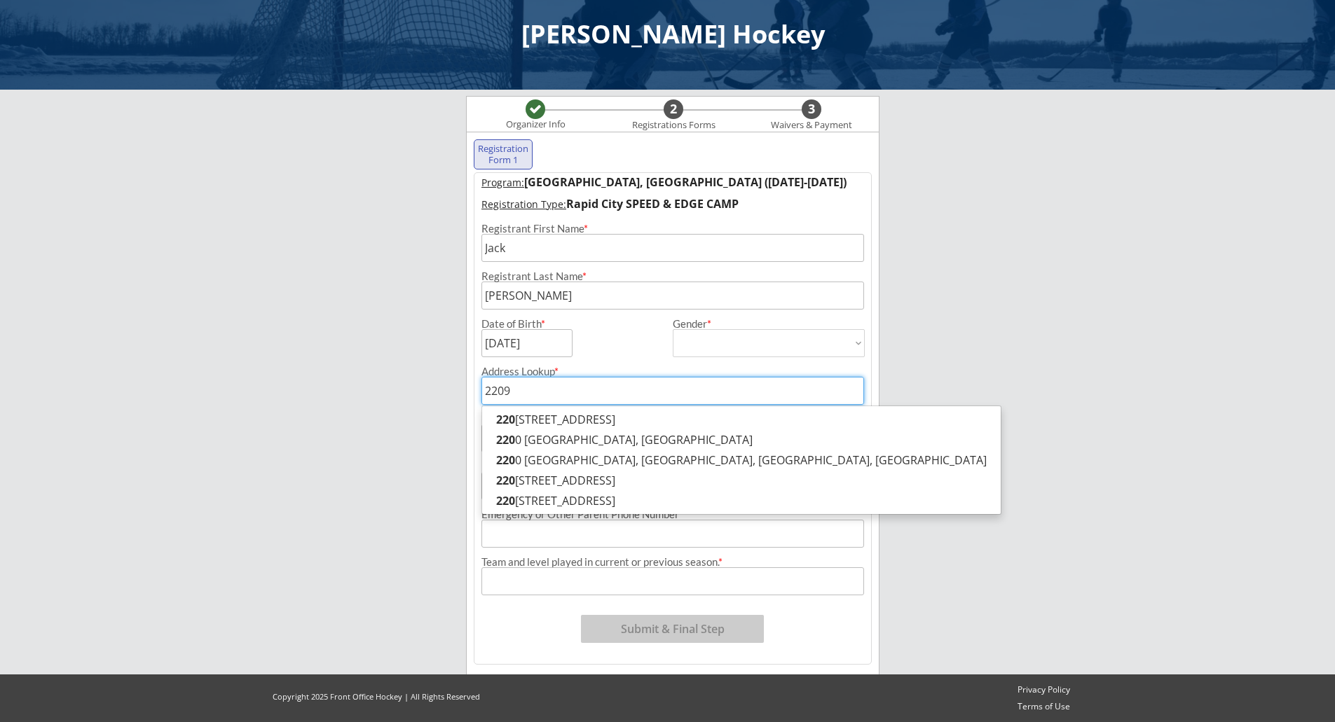
type input "[STREET_ADDRESS]"
type input "2209"
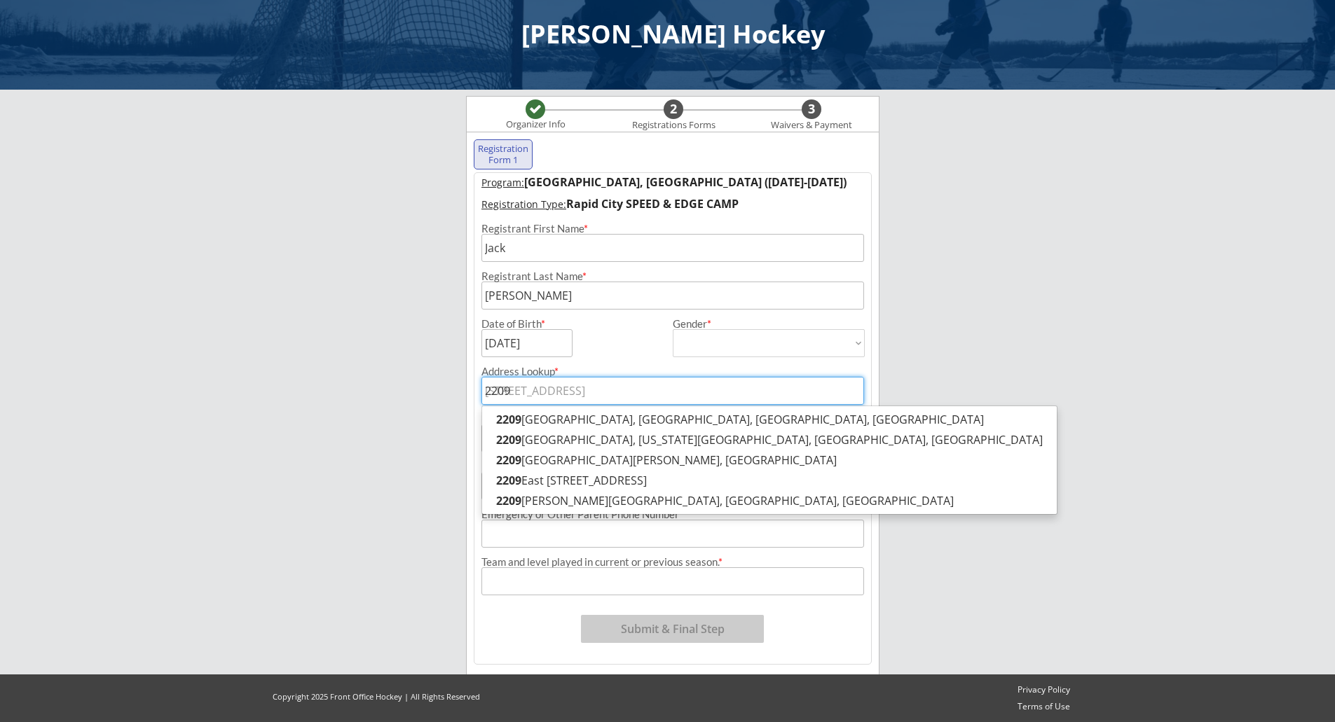
type input "2209 B"
type input "[STREET_ADDRESS][PERSON_NAME]"
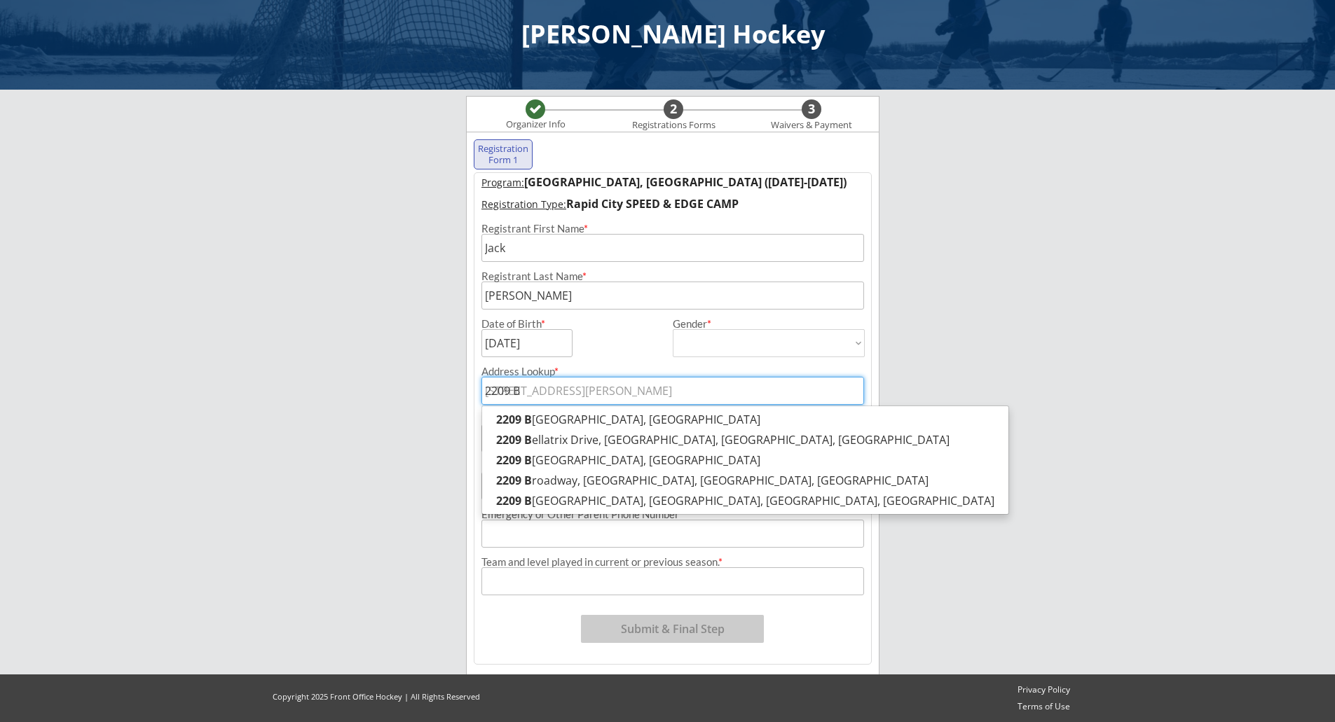
type input "2209 Bu"
type input "[STREET_ADDRESS][PERSON_NAME]"
type input "2209 Bue"
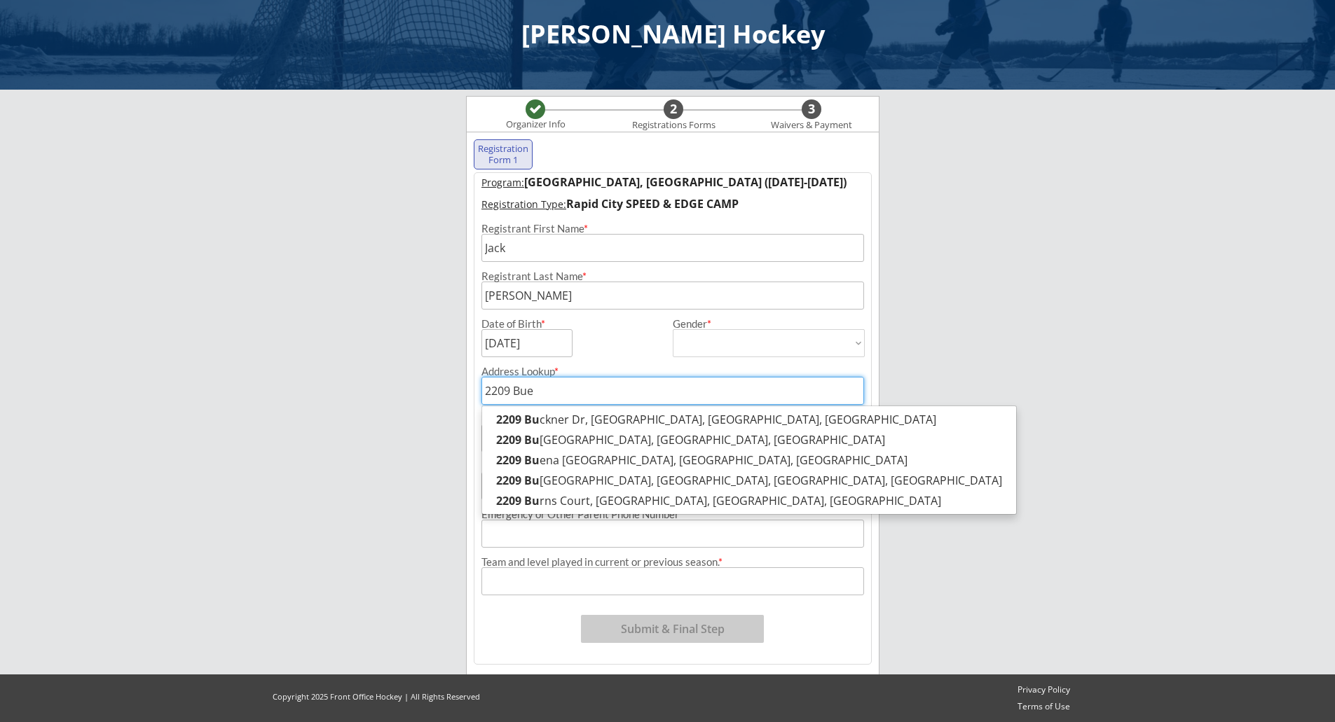
type input "[STREET_ADDRESS]"
type input "2209 Buena"
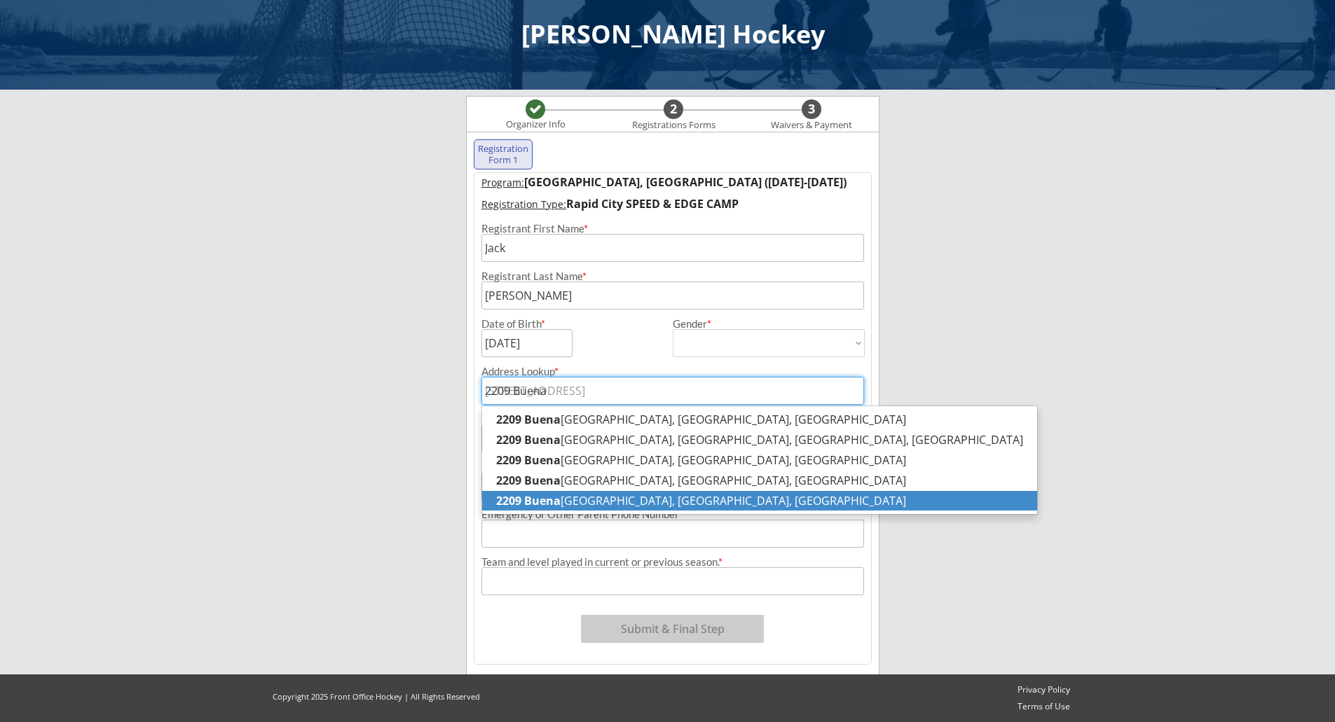
click at [678, 495] on p "[STREET_ADDRESS]" at bounding box center [759, 501] width 555 height 20
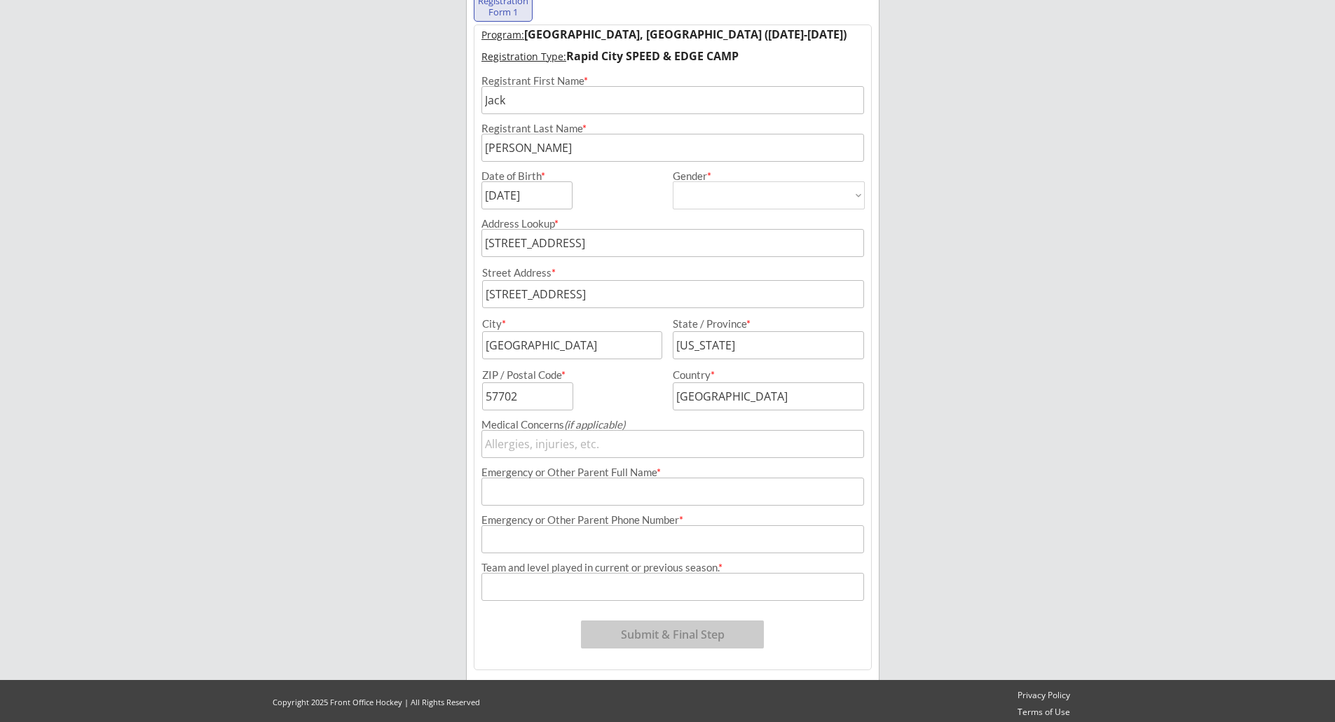
scroll to position [172, 0]
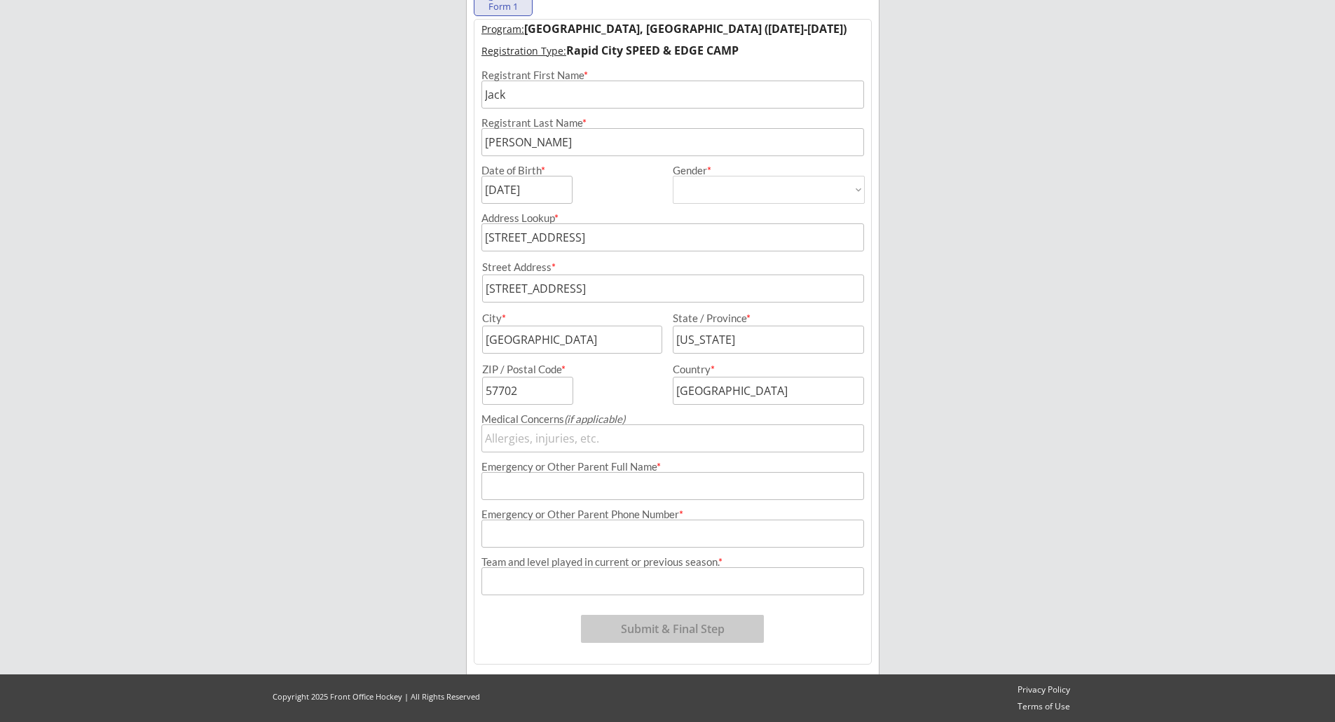
type input "[STREET_ADDRESS]"
click at [714, 489] on input "input" at bounding box center [672, 486] width 383 height 28
type input "[PERSON_NAME]"
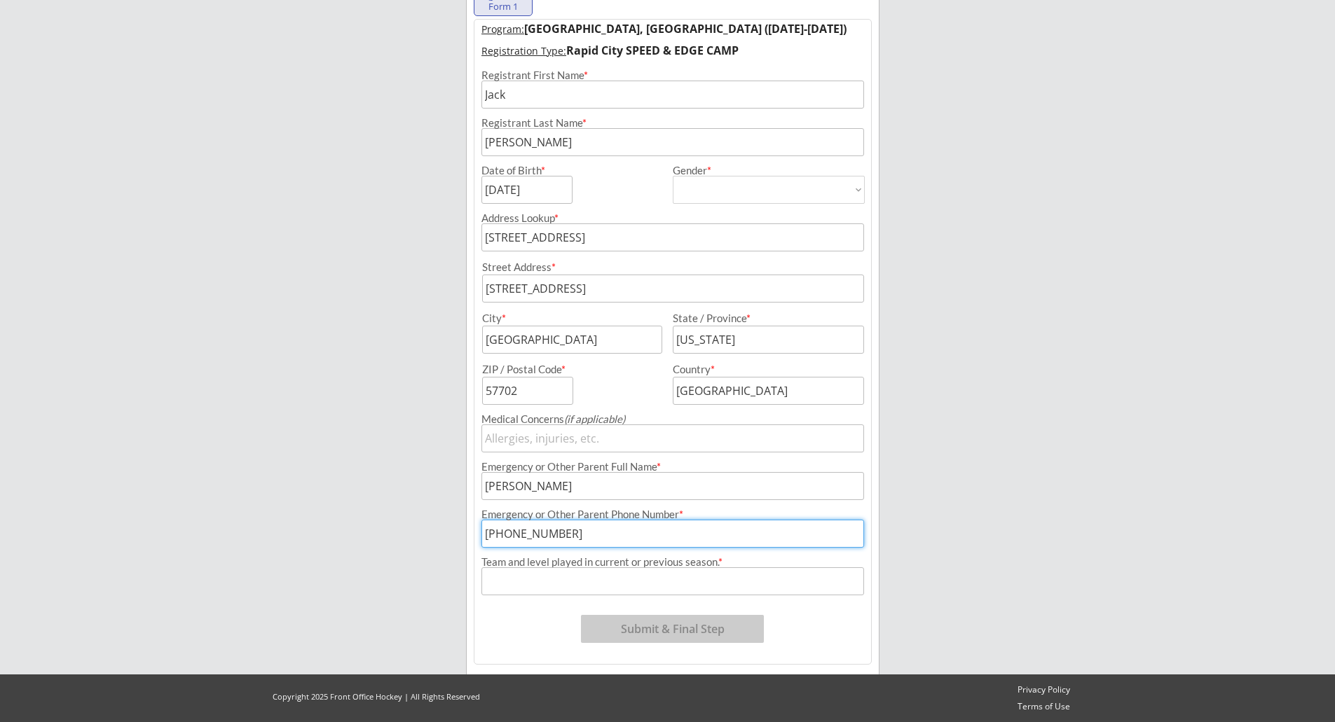
type input "[PHONE_NUMBER]"
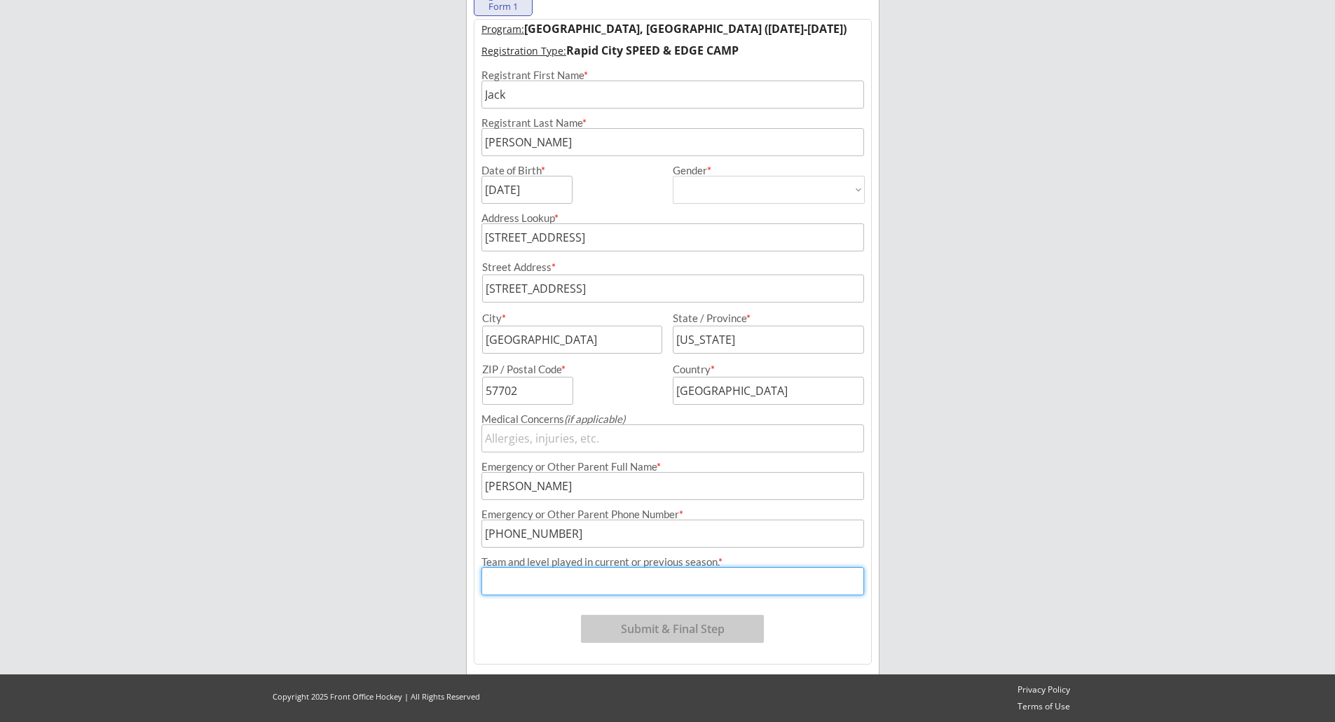
click at [639, 585] on input "input" at bounding box center [672, 581] width 383 height 28
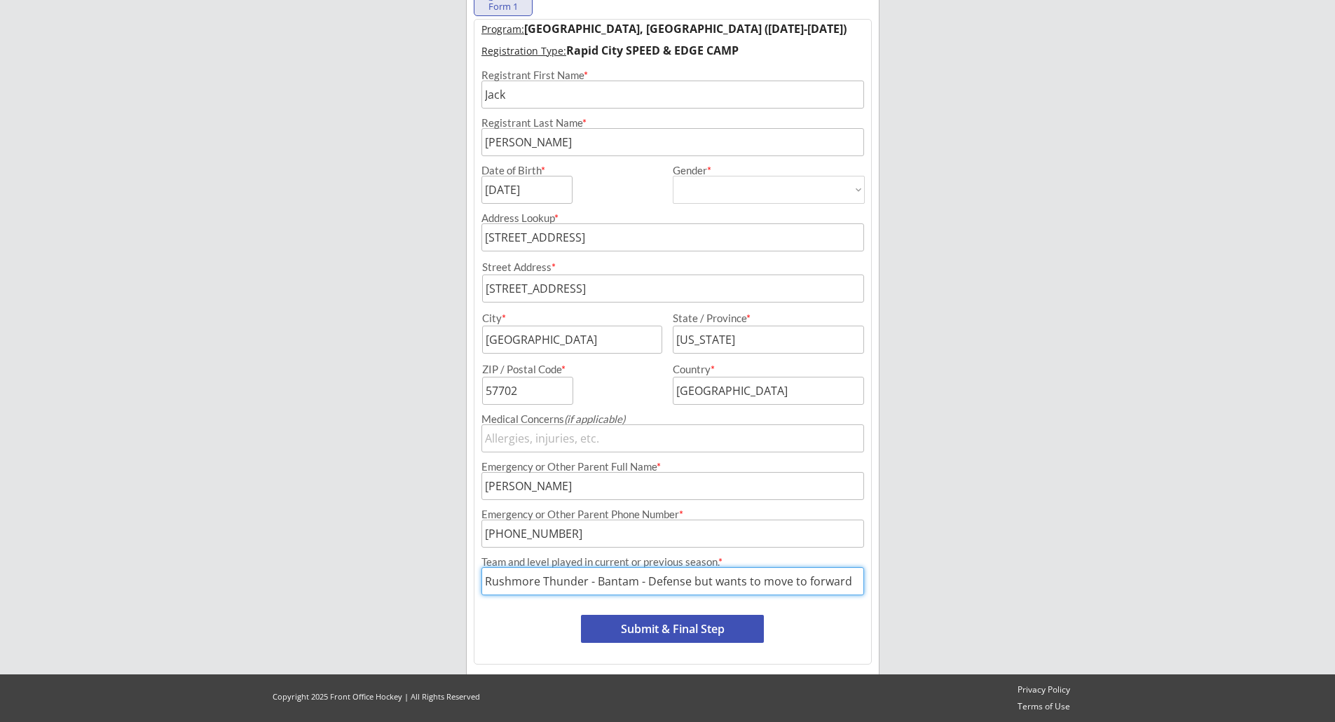
type input "Rushmore Thunder - Bantam - Defense but wants to move to forward"
click at [668, 633] on button "Submit & Final Step" at bounding box center [672, 629] width 183 height 28
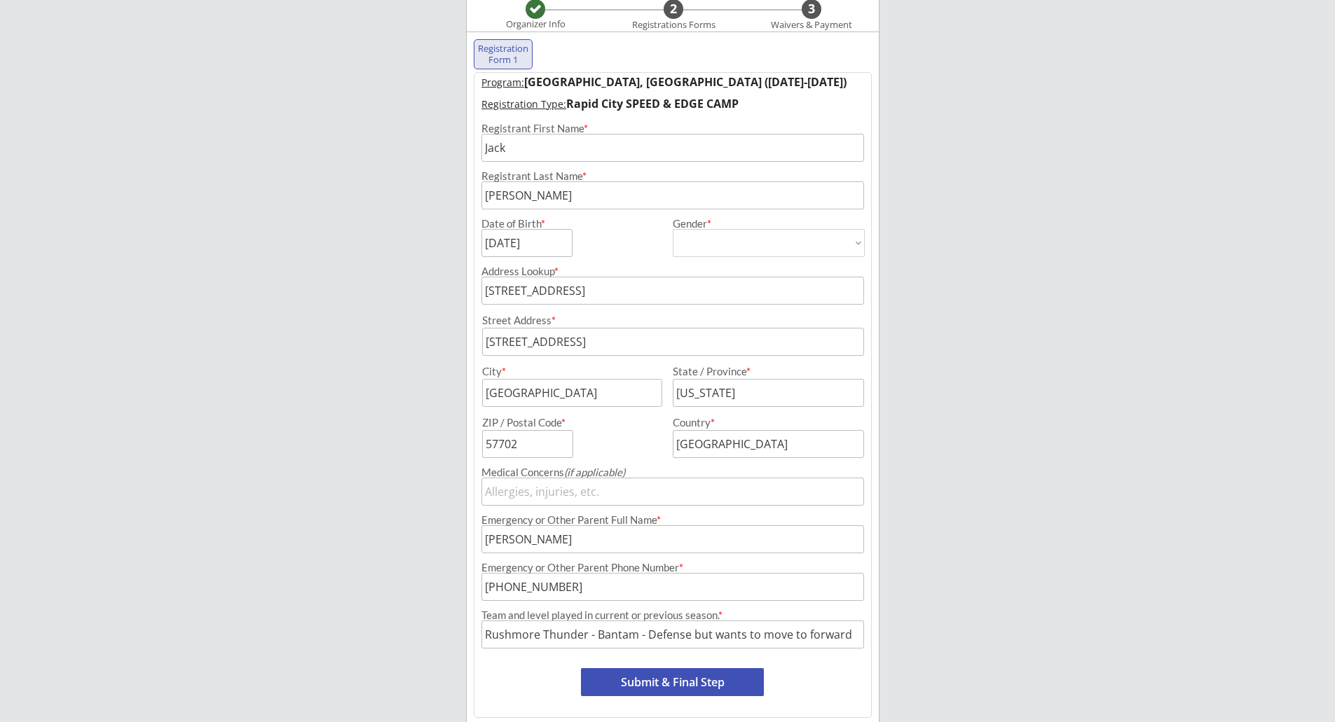
scroll to position [115, 0]
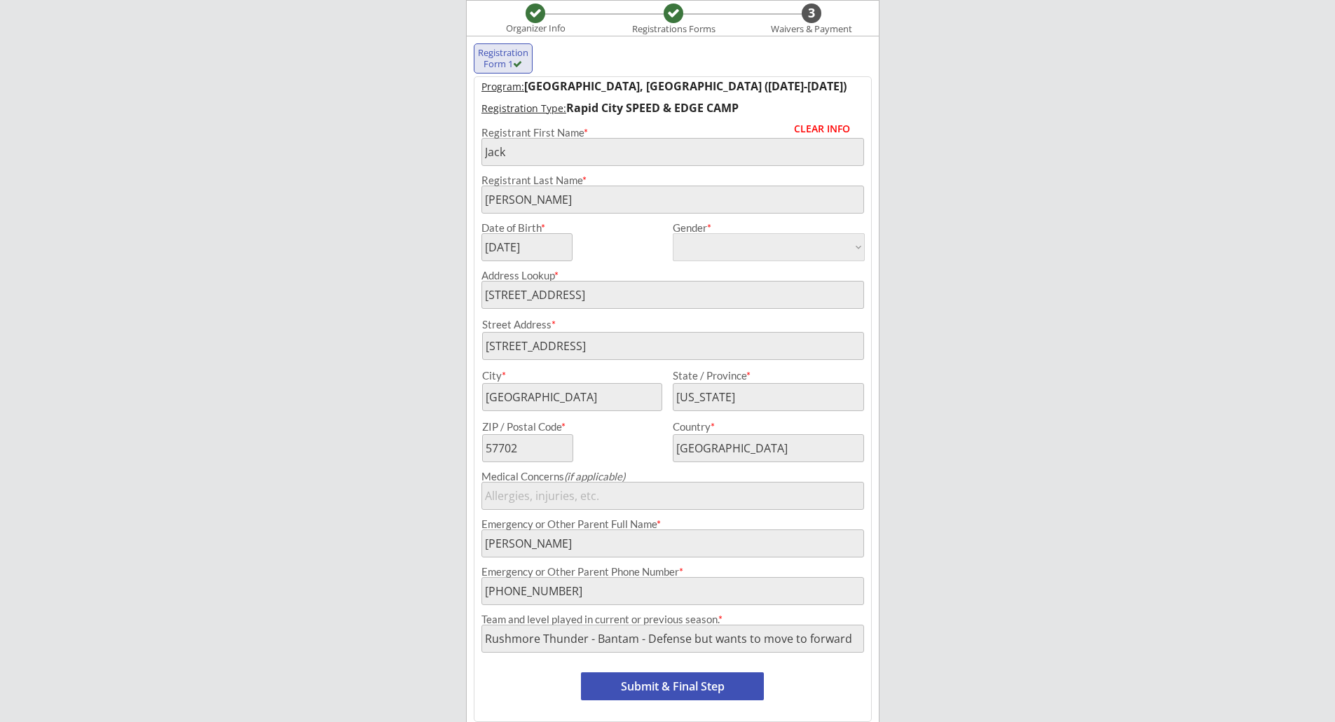
click at [662, 691] on button "Submit & Final Step" at bounding box center [672, 687] width 183 height 28
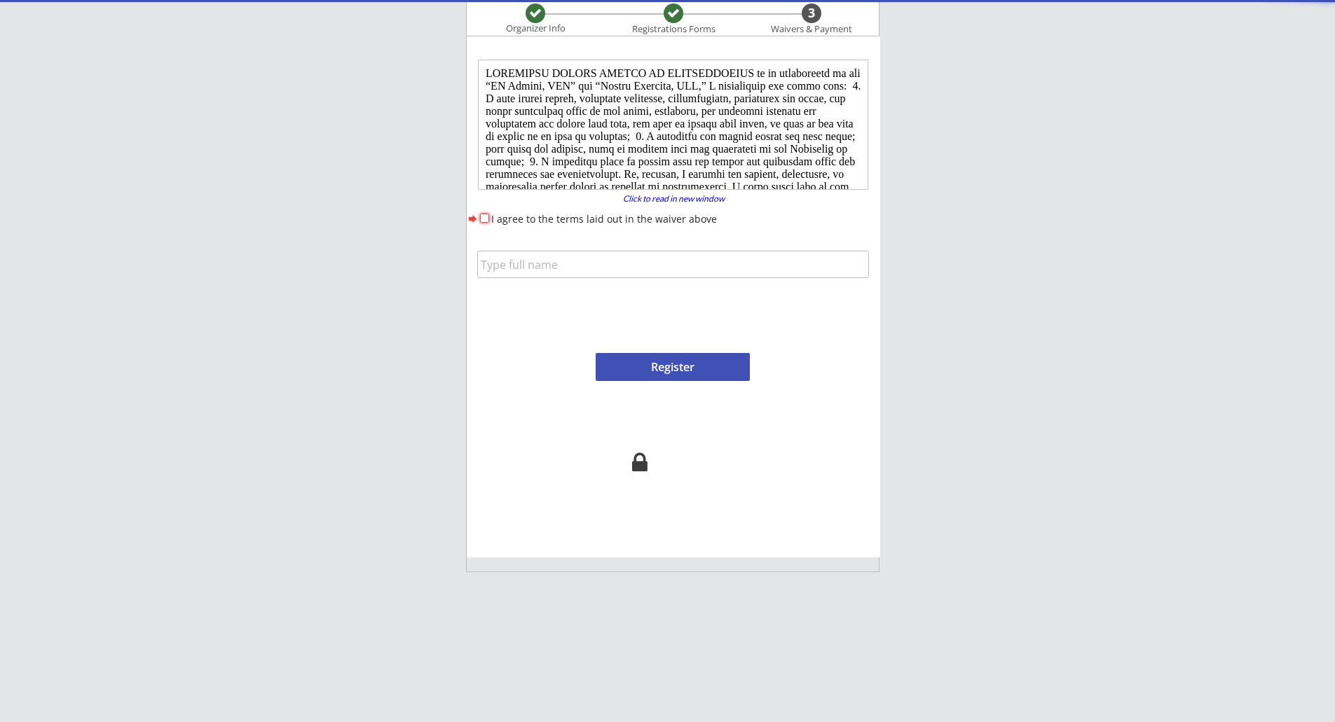
scroll to position [0, 0]
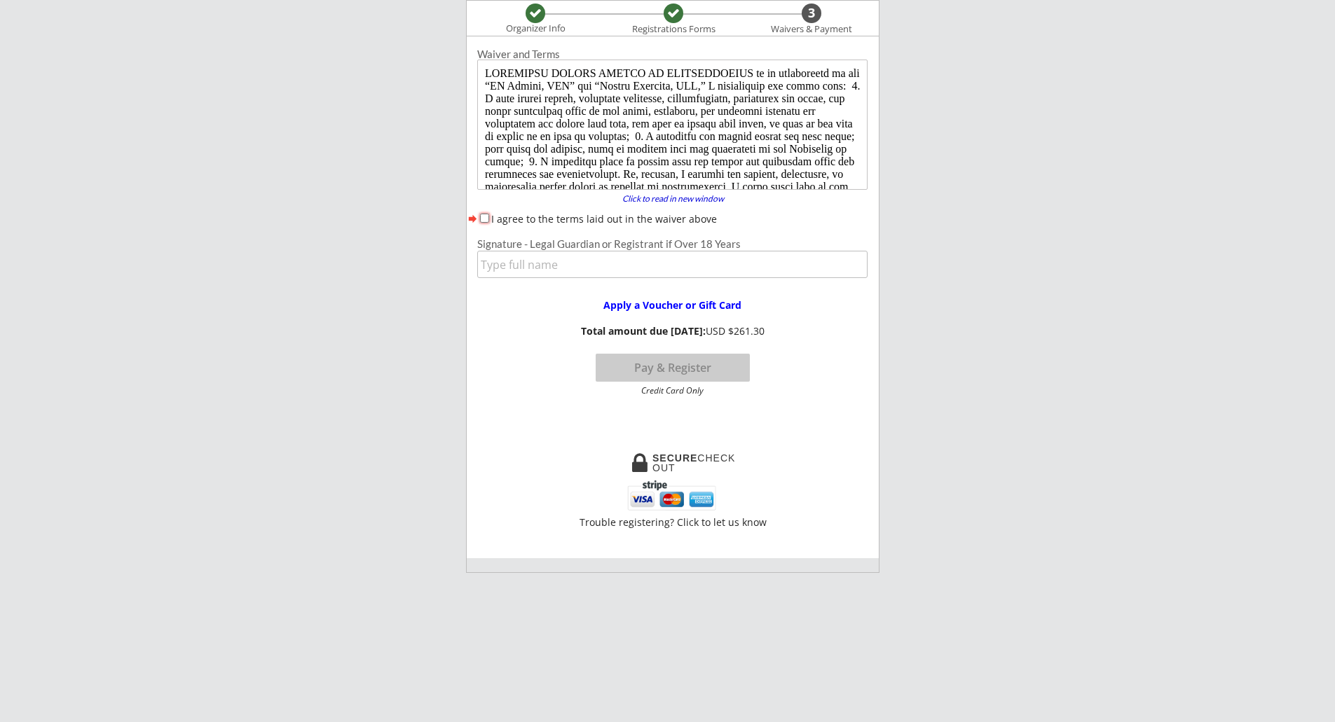
click at [482, 221] on input "I agree to the terms laid out in the waiver above" at bounding box center [484, 218] width 9 height 9
checkbox input "true"
click at [661, 270] on input "input" at bounding box center [672, 264] width 390 height 27
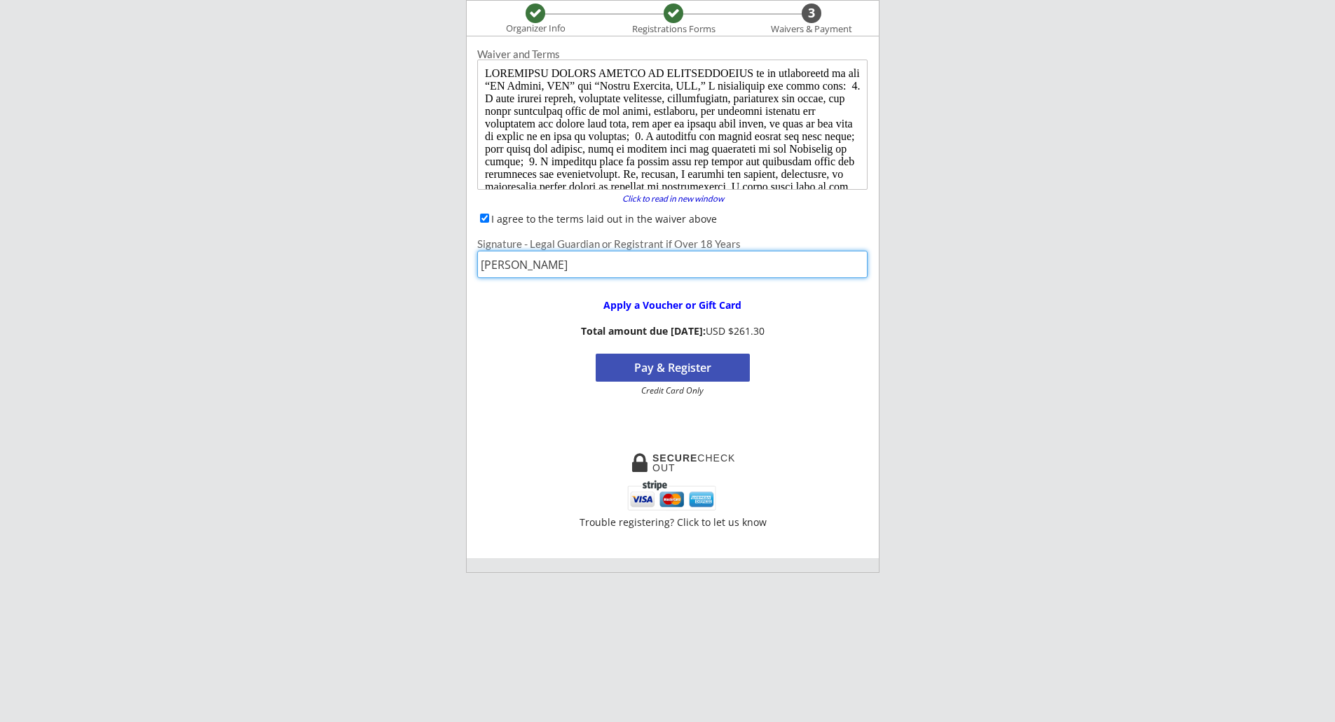
type input "[PERSON_NAME]"
click at [670, 364] on button "Pay & Register" at bounding box center [672, 368] width 154 height 28
